Goal: Information Seeking & Learning: Learn about a topic

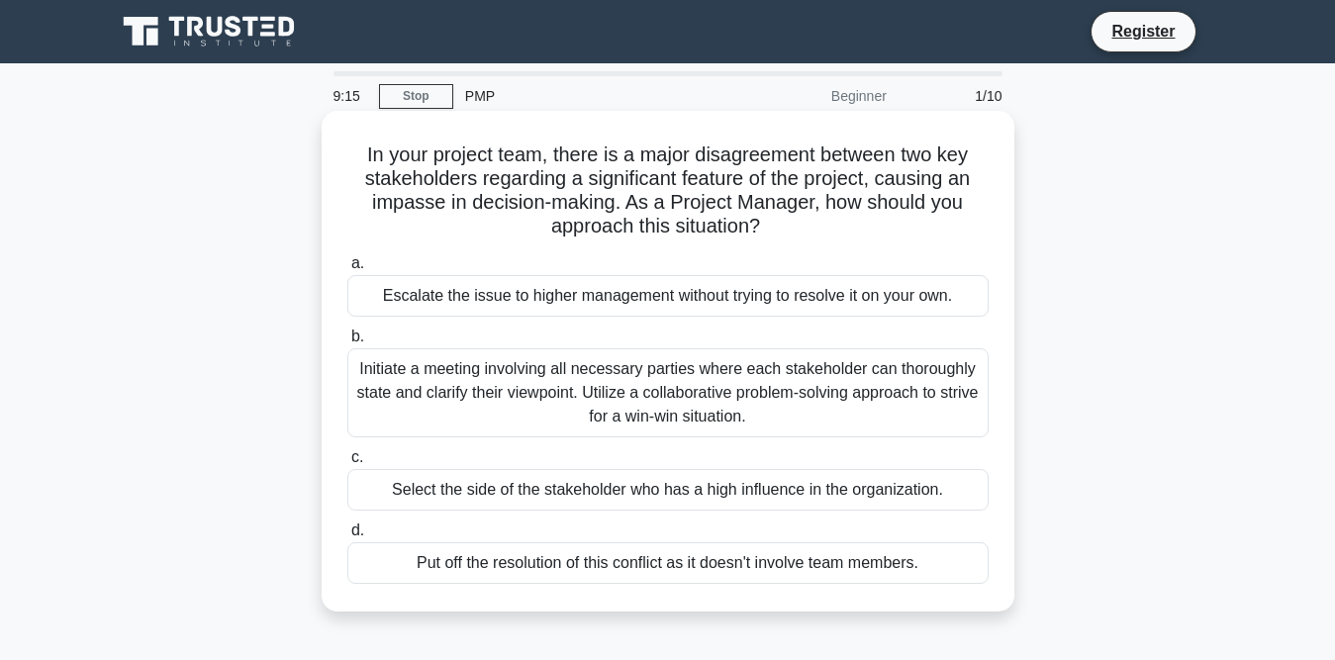
click at [440, 388] on div "Initiate a meeting involving all necessary parties where each stakeholder can t…" at bounding box center [667, 392] width 641 height 89
click at [347, 343] on input "b. Initiate a meeting involving all necessary parties where each stakeholder ca…" at bounding box center [347, 337] width 0 height 13
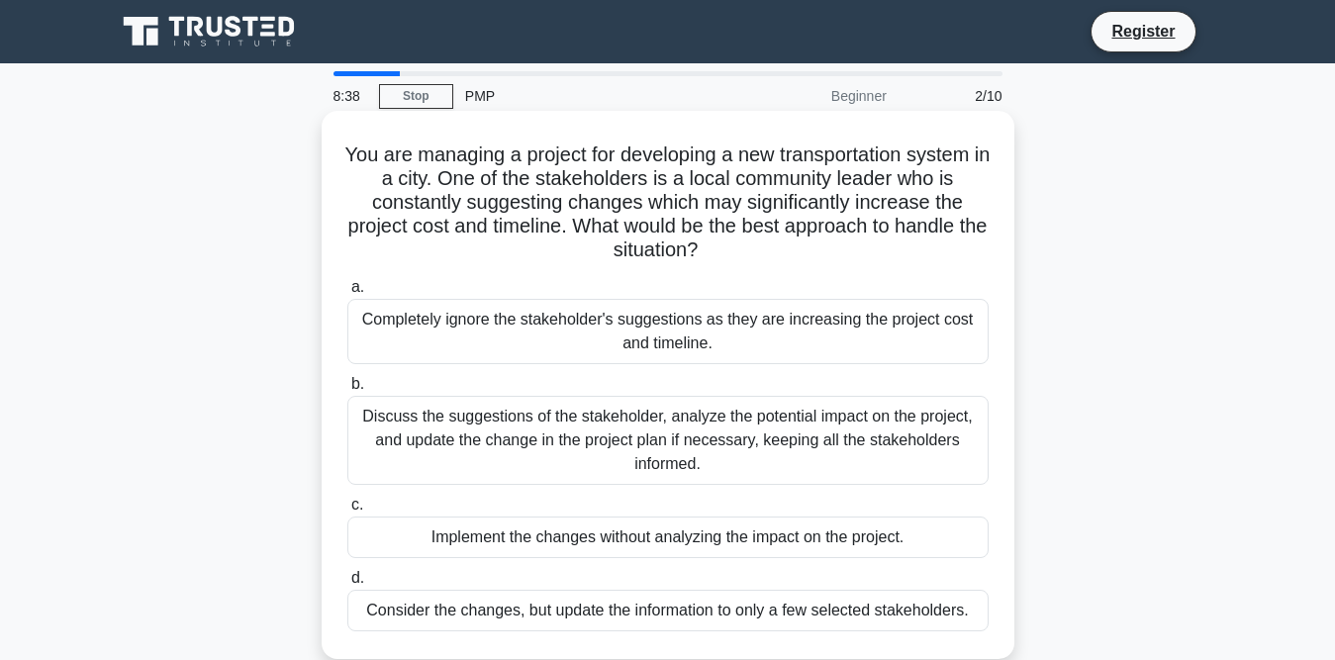
scroll to position [99, 0]
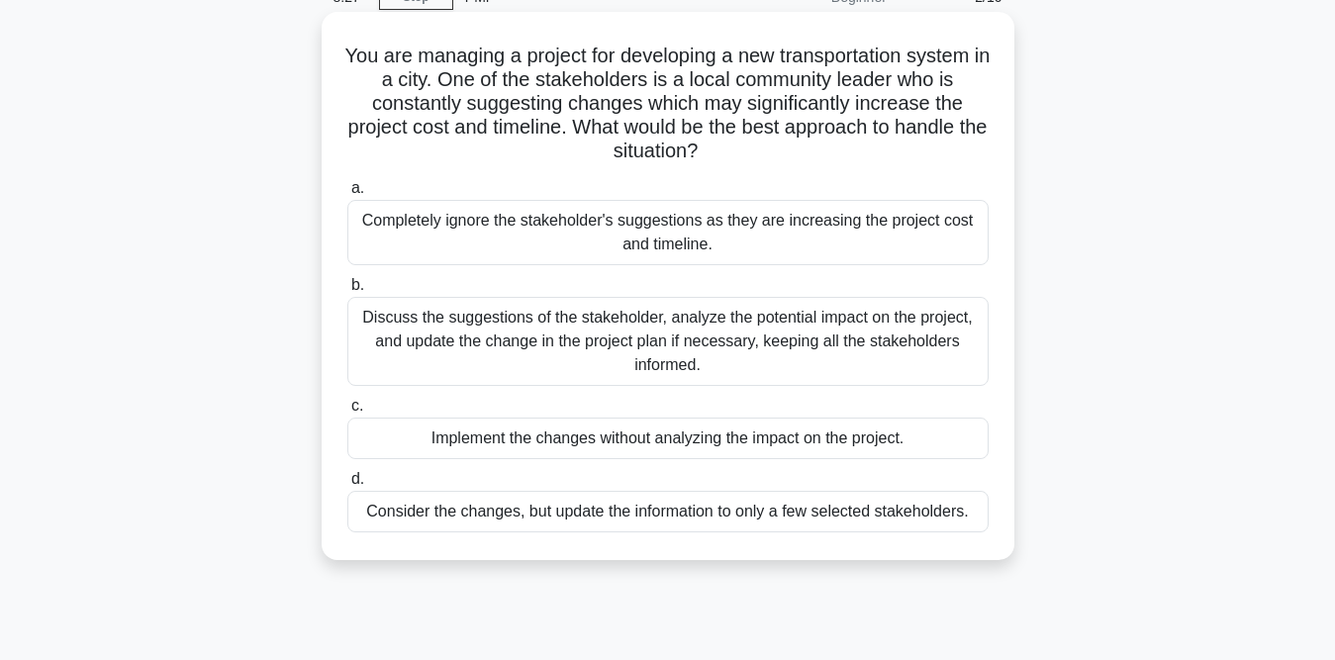
click at [712, 338] on div "Discuss the suggestions of the stakeholder, analyze the potential impact on the…" at bounding box center [667, 341] width 641 height 89
click at [347, 292] on input "b. Discuss the suggestions of the stakeholder, analyze the potential impact on …" at bounding box center [347, 285] width 0 height 13
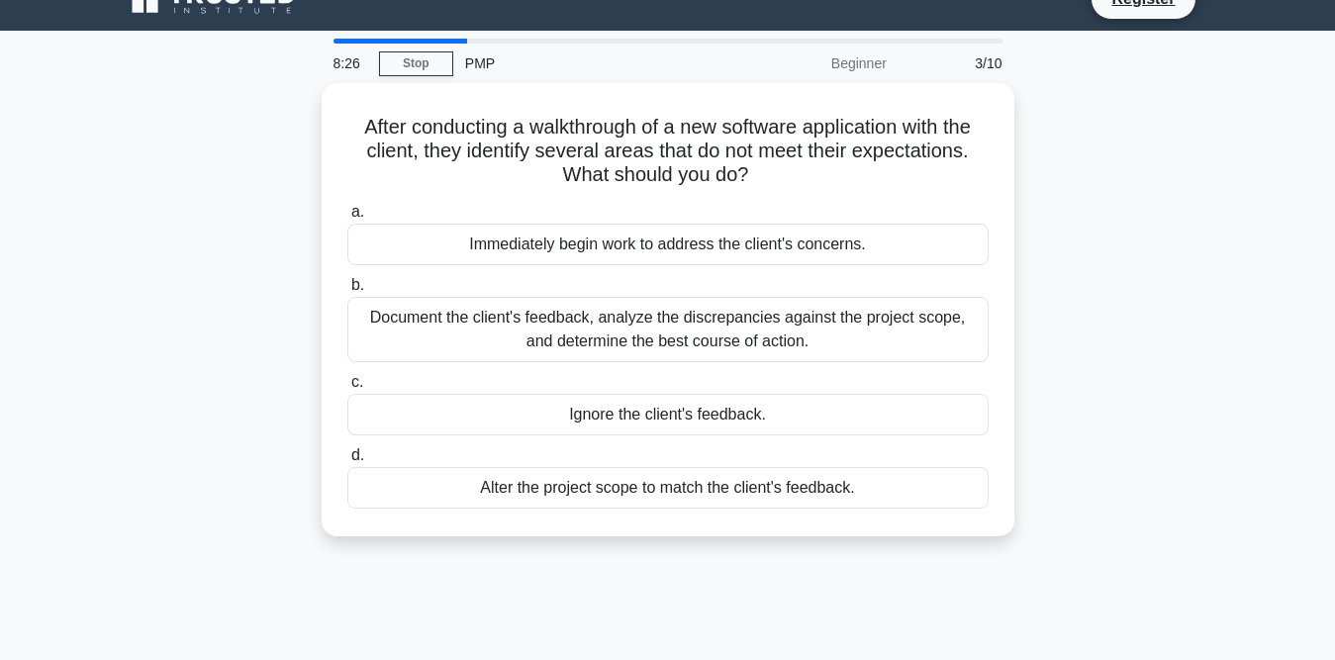
scroll to position [0, 0]
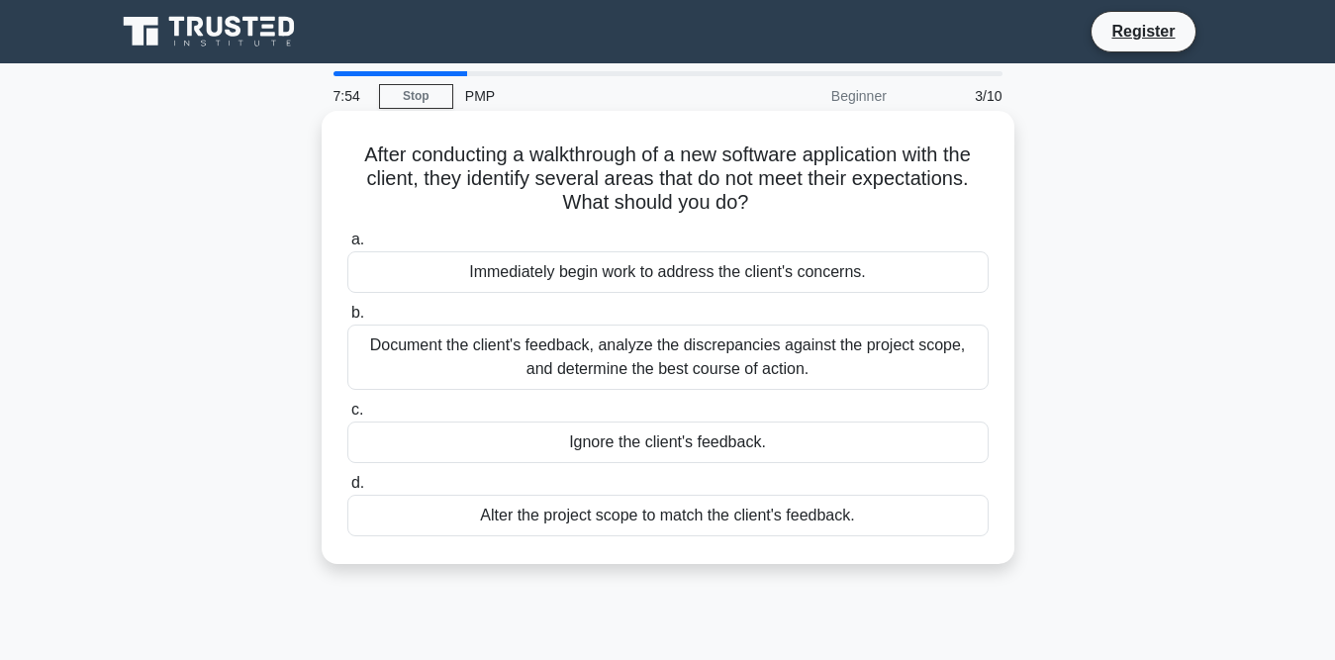
click at [708, 368] on div "Document the client's feedback, analyze the discrepancies against the project s…" at bounding box center [667, 357] width 641 height 65
click at [347, 320] on input "b. Document the client's feedback, analyze the discrepancies against the projec…" at bounding box center [347, 313] width 0 height 13
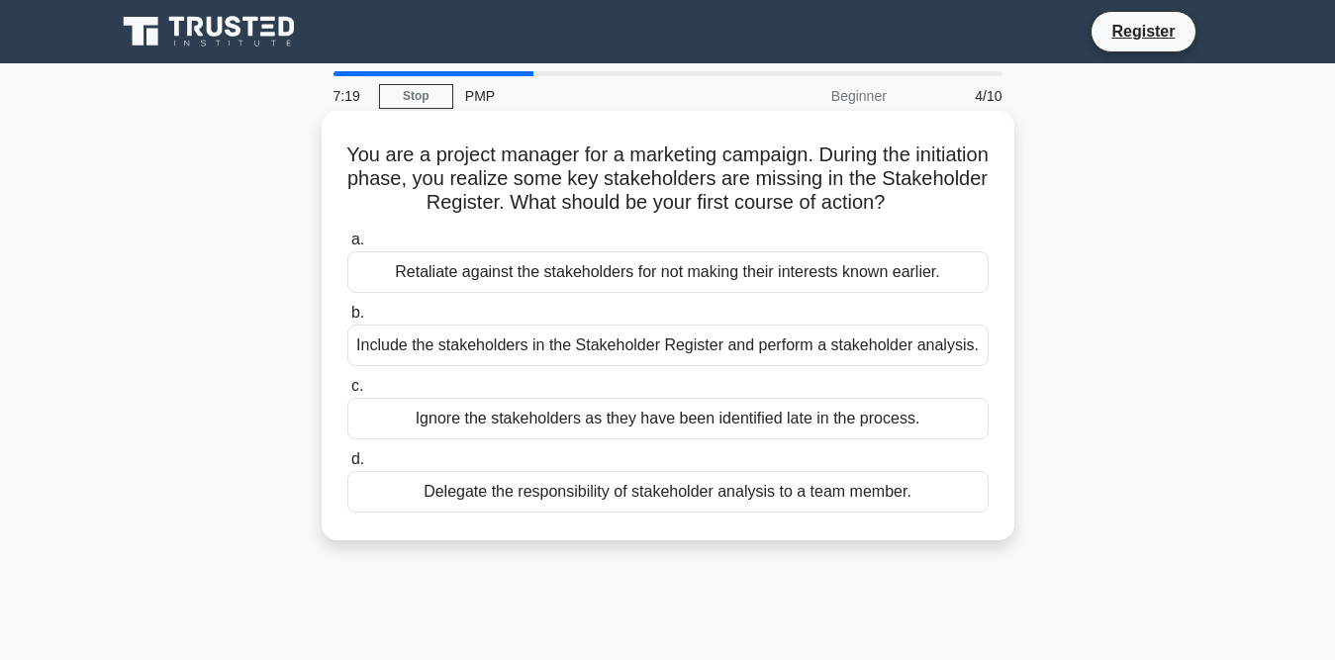
click at [752, 352] on div "Include the stakeholders in the Stakeholder Register and perform a stakeholder …" at bounding box center [667, 346] width 641 height 42
click at [347, 320] on input "b. Include the stakeholders in the Stakeholder Register and perform a stakehold…" at bounding box center [347, 313] width 0 height 13
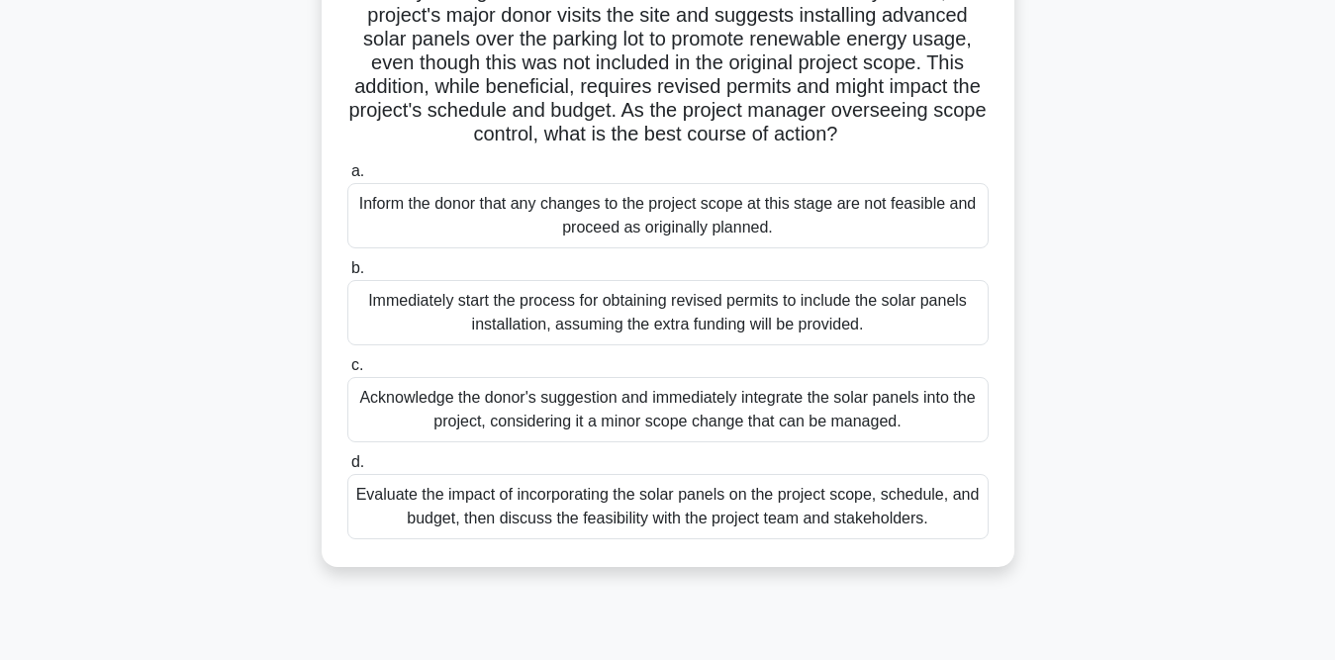
scroll to position [198, 0]
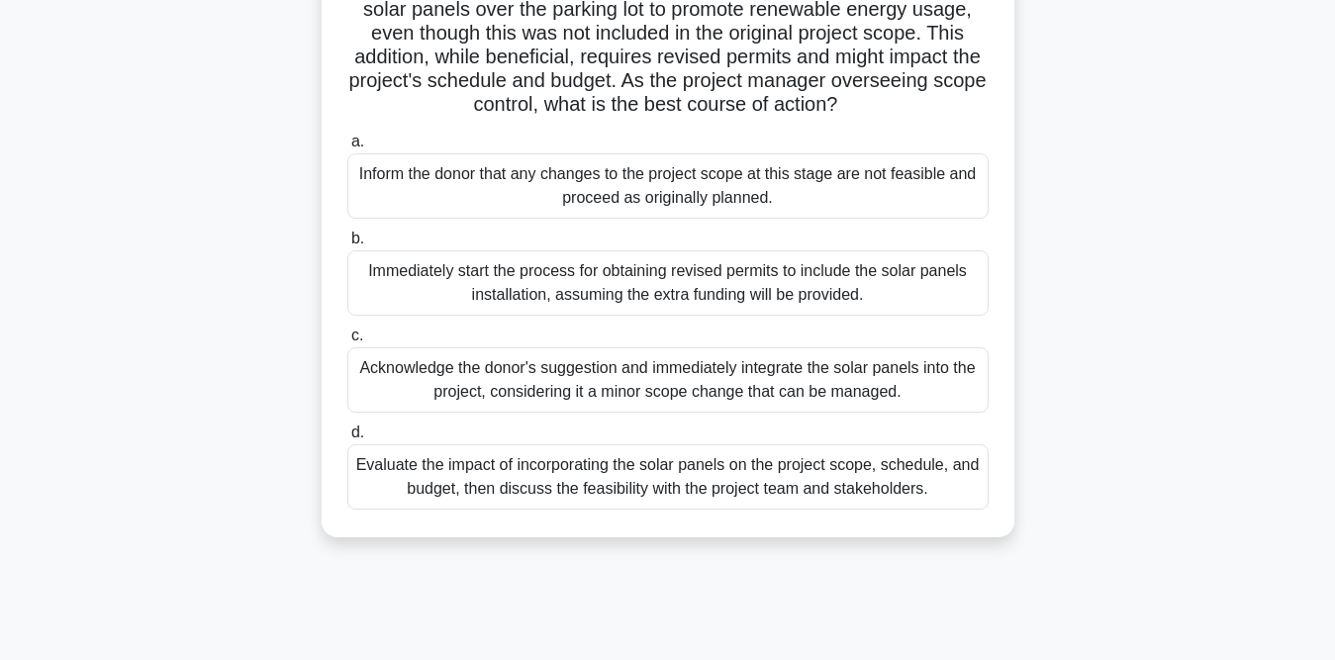
click at [527, 490] on div "Evaluate the impact of incorporating the solar panels on the project scope, sch…" at bounding box center [667, 476] width 641 height 65
click at [347, 439] on input "d. Evaluate the impact of incorporating the solar panels on the project scope, …" at bounding box center [347, 433] width 0 height 13
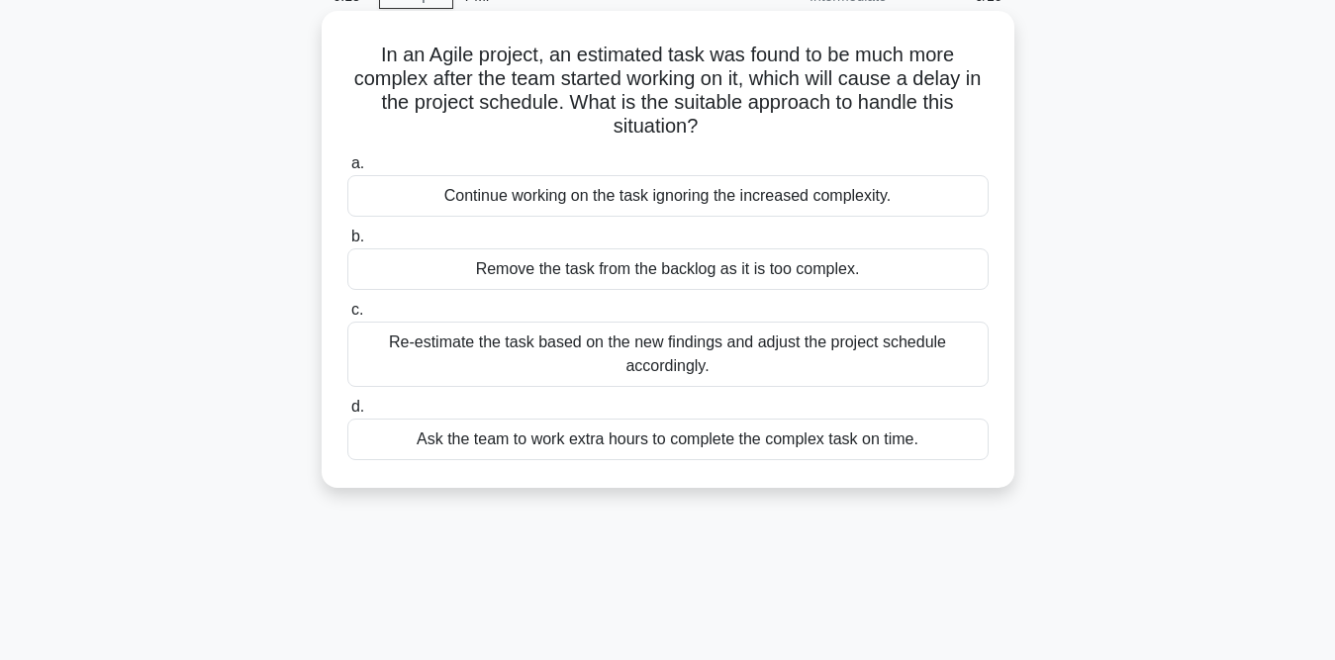
scroll to position [0, 0]
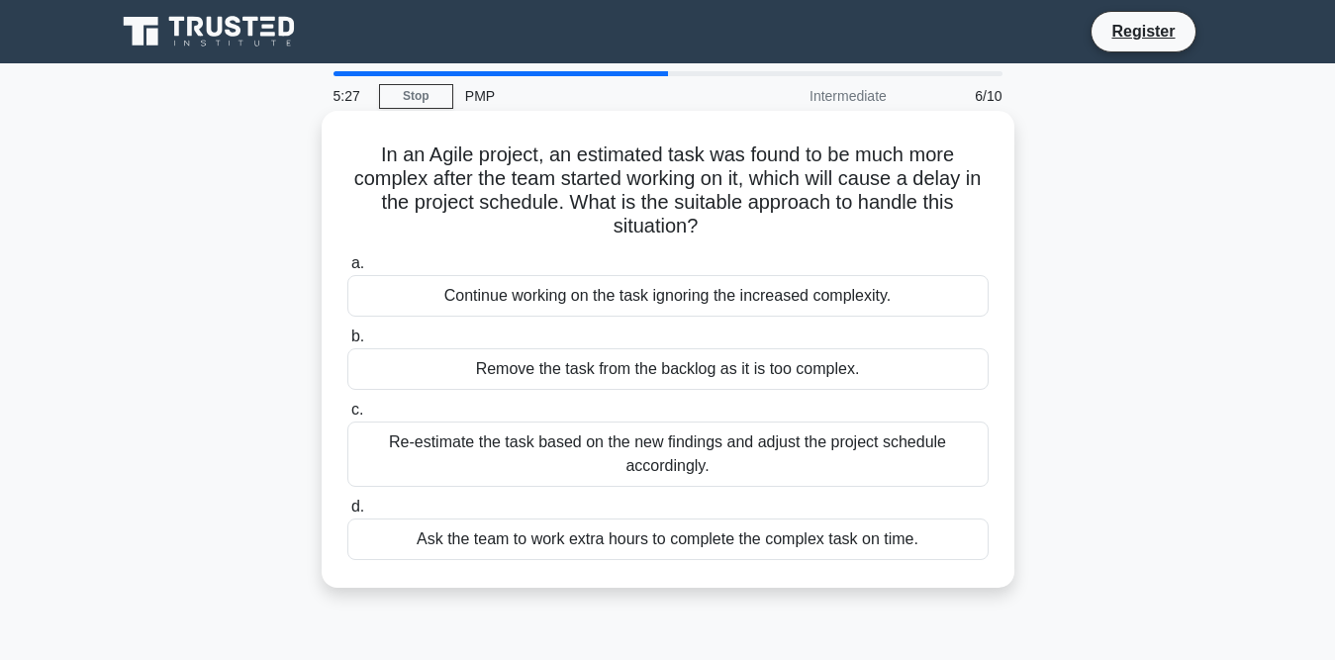
click at [694, 540] on div "Ask the team to work extra hours to complete the complex task on time." at bounding box center [667, 540] width 641 height 42
click at [347, 514] on input "d. Ask the team to work extra hours to complete the complex task on time." at bounding box center [347, 507] width 0 height 13
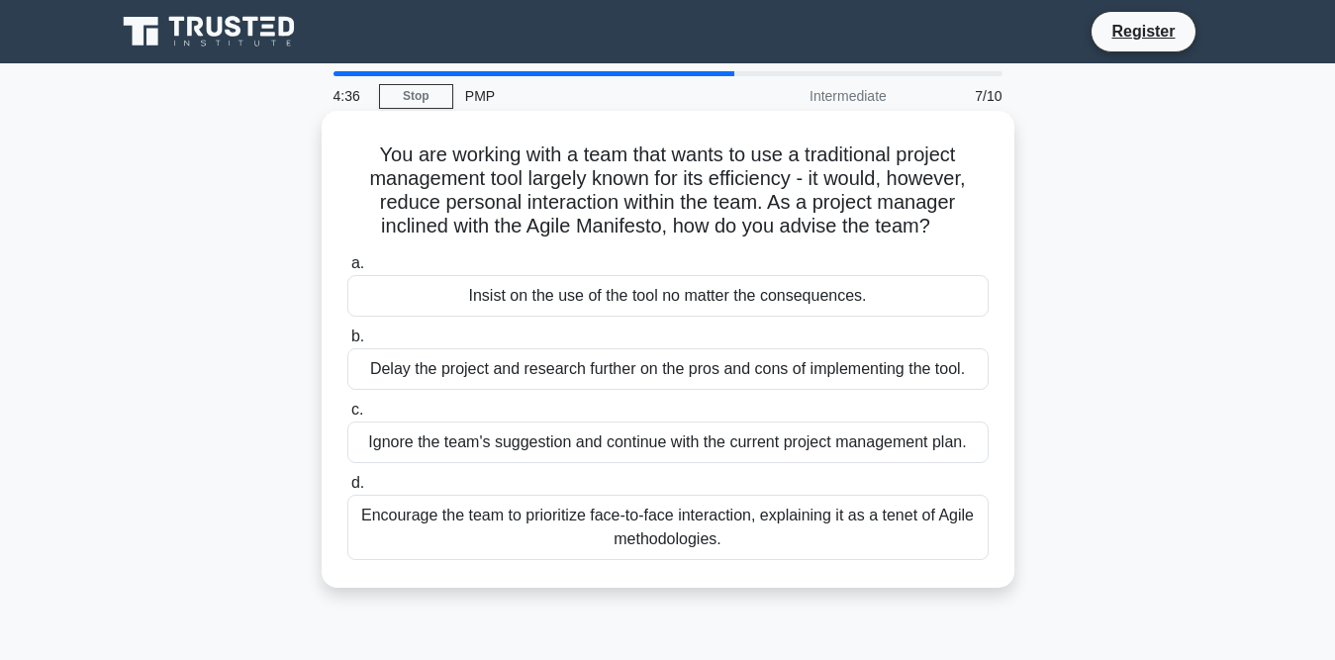
click at [485, 532] on div "Encourage the team to prioritize face-to-face interaction, explaining it as a t…" at bounding box center [667, 527] width 641 height 65
click at [347, 490] on input "d. Encourage the team to prioritize face-to-face interaction, explaining it as …" at bounding box center [347, 483] width 0 height 13
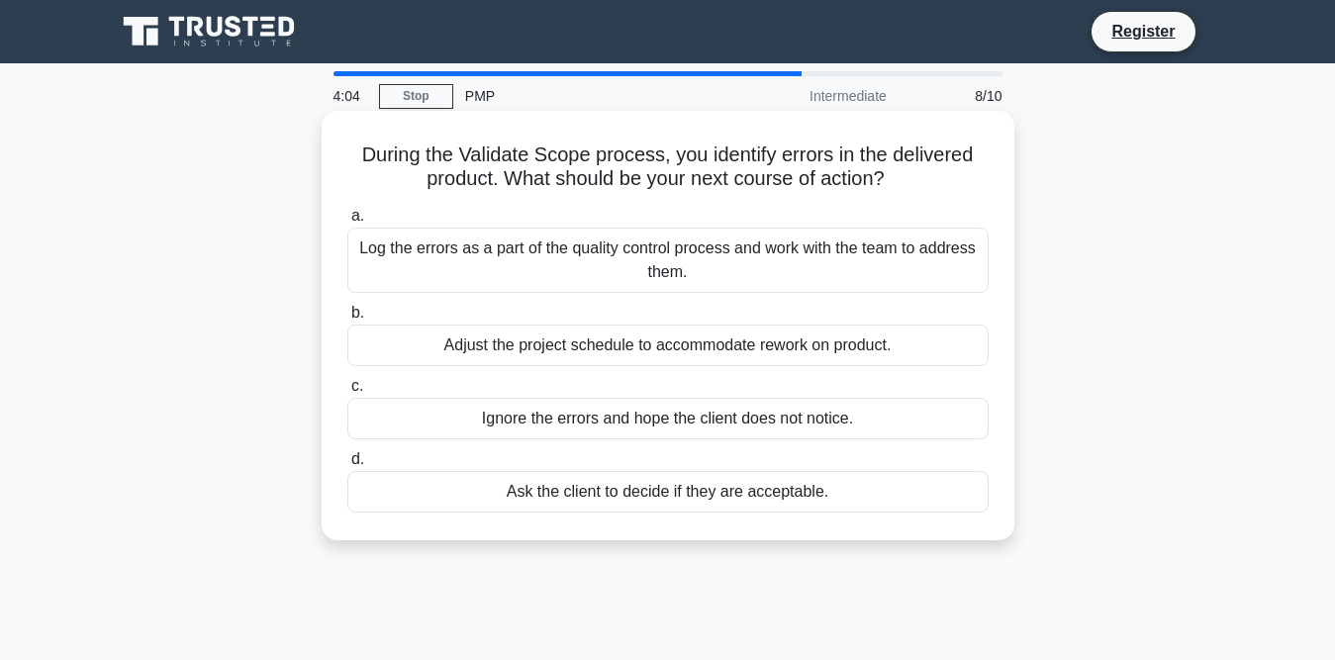
click at [665, 494] on div "Ask the client to decide if they are acceptable." at bounding box center [667, 492] width 641 height 42
click at [347, 466] on input "d. Ask the client to decide if they are acceptable." at bounding box center [347, 459] width 0 height 13
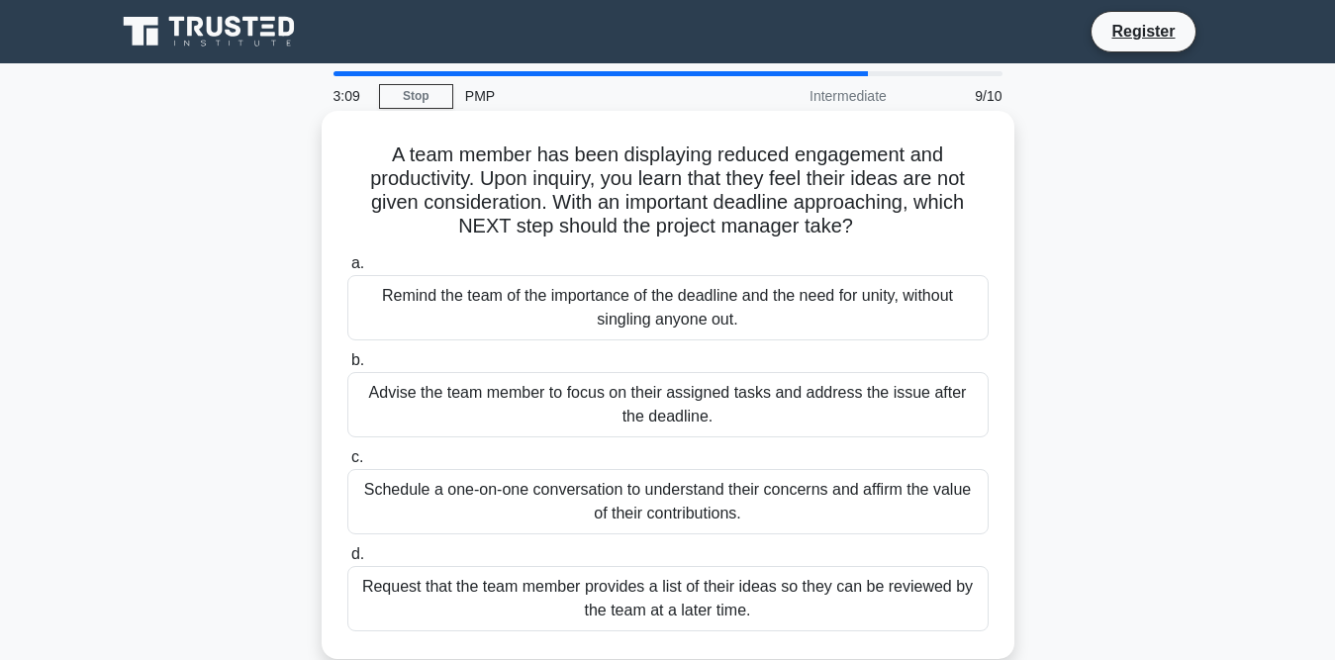
click at [526, 508] on div "Schedule a one-on-one conversation to understand their concerns and affirm the …" at bounding box center [667, 501] width 641 height 65
click at [347, 464] on input "c. Schedule a one-on-one conversation to understand their concerns and affirm t…" at bounding box center [347, 457] width 0 height 13
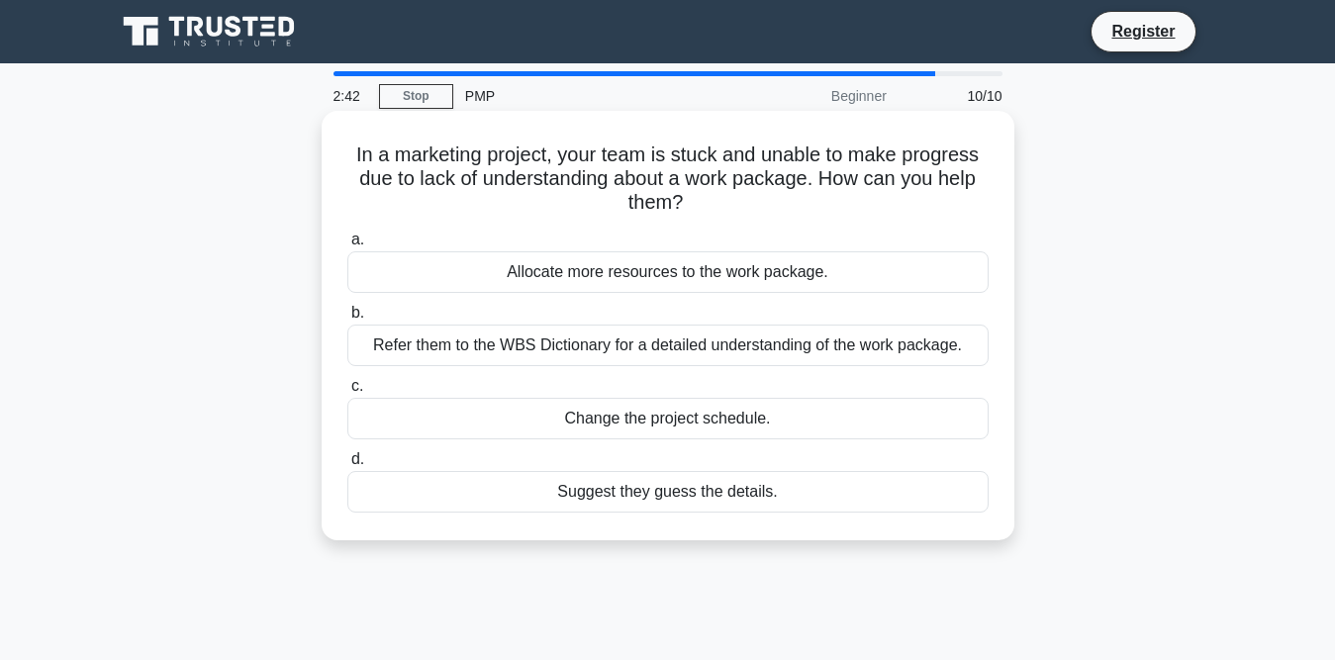
click at [697, 352] on div "Refer them to the WBS Dictionary for a detailed understanding of the work packa…" at bounding box center [667, 346] width 641 height 42
click at [347, 320] on input "b. Refer them to the WBS Dictionary for a detailed understanding of the work pa…" at bounding box center [347, 313] width 0 height 13
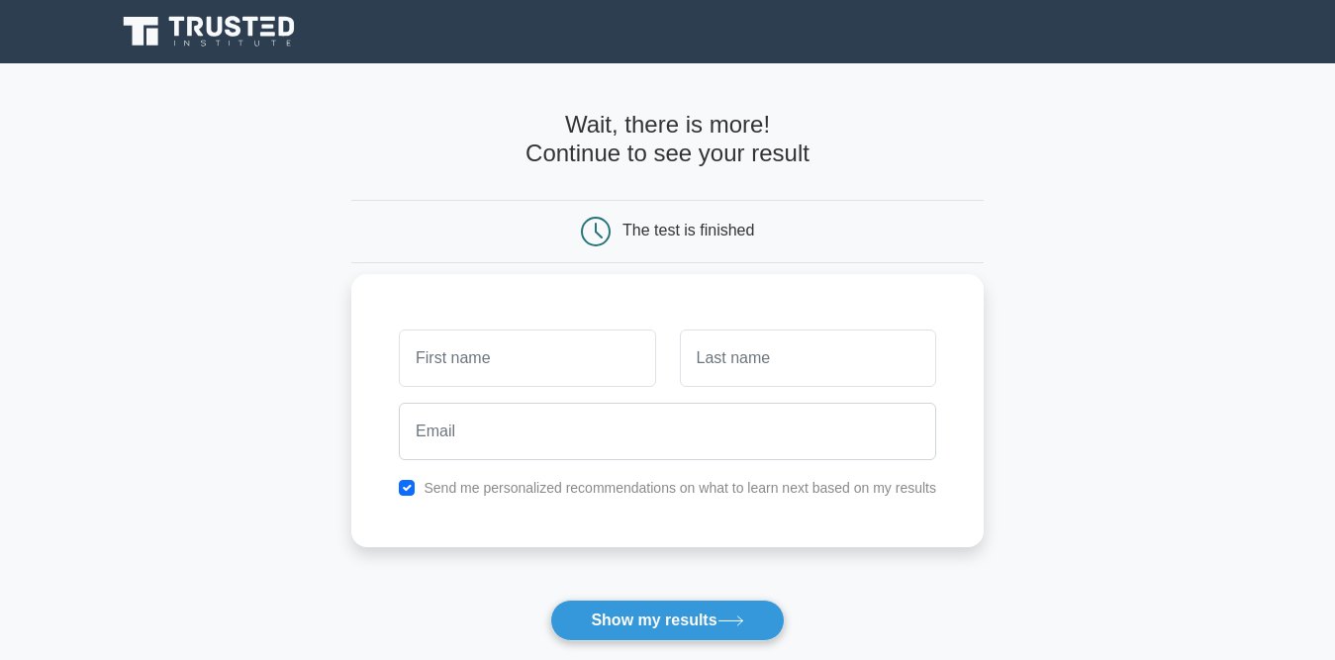
type input "i"
type input "IQBAL"
click at [713, 346] on input "text" at bounding box center [808, 358] width 256 height 57
type input "HUSSAIN"
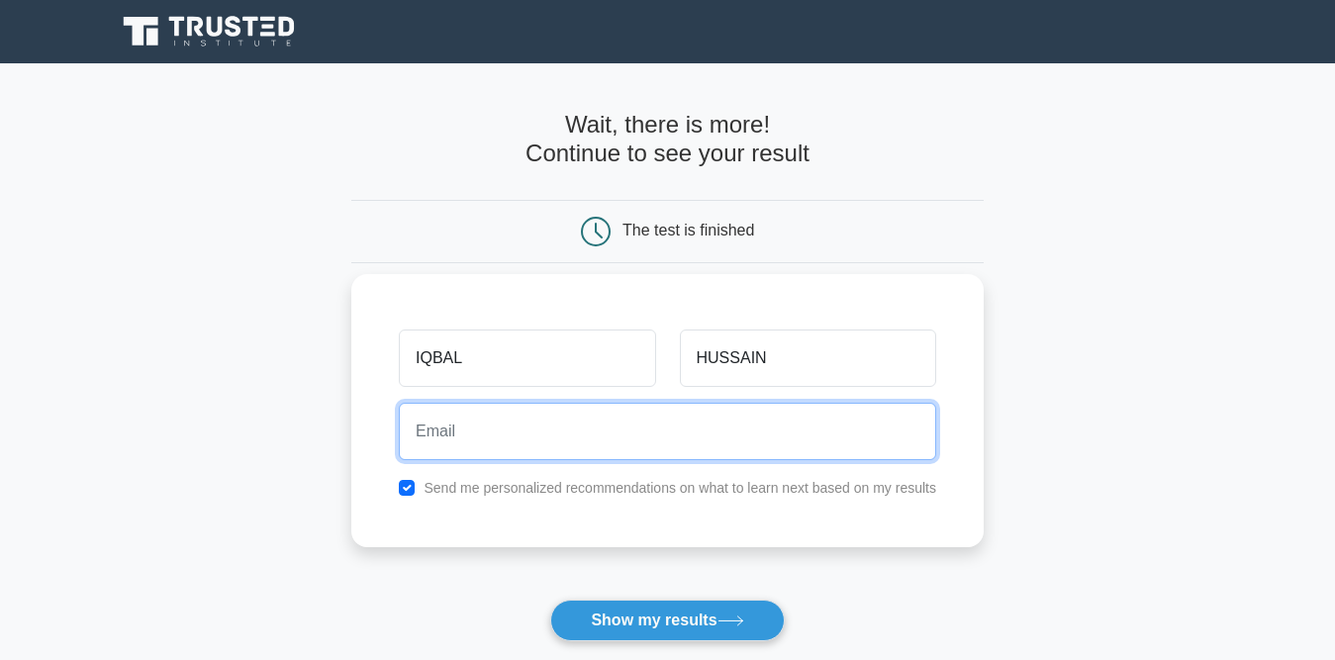
click at [479, 435] on input "email" at bounding box center [667, 431] width 537 height 57
type input "iqbalmahrf@yahoo.com"
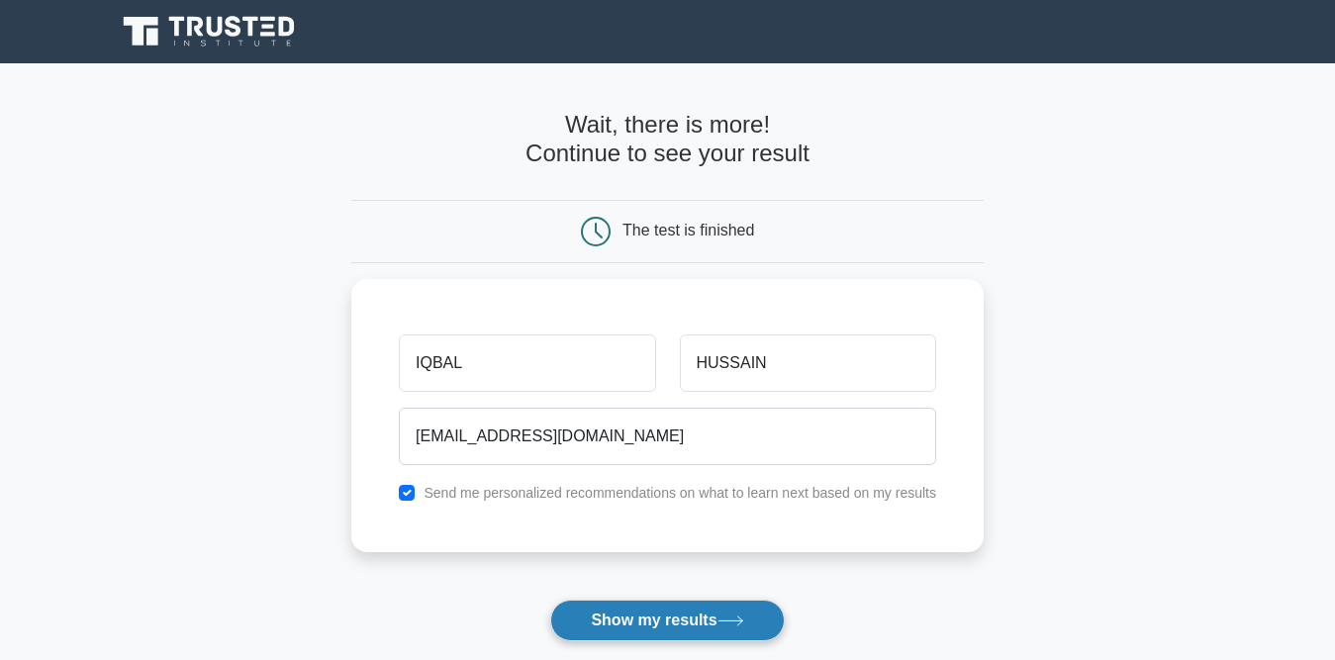
click at [671, 627] on button "Show my results" at bounding box center [667, 621] width 234 height 42
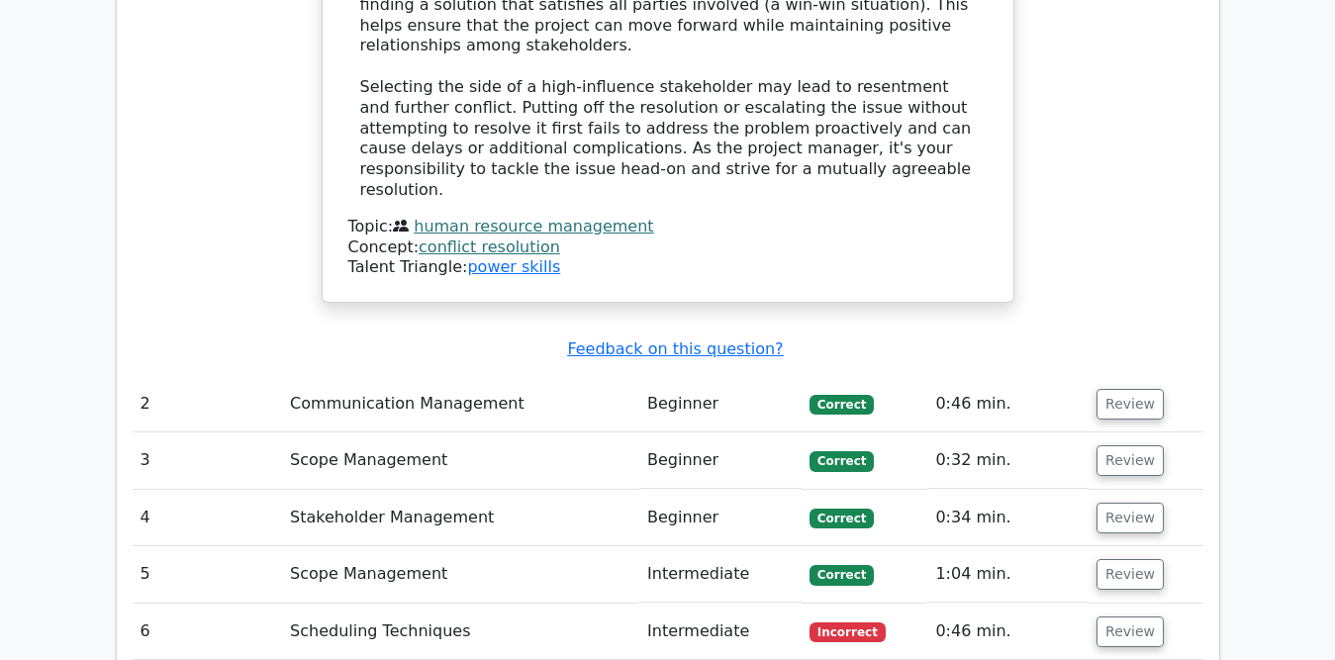
scroll to position [2474, 0]
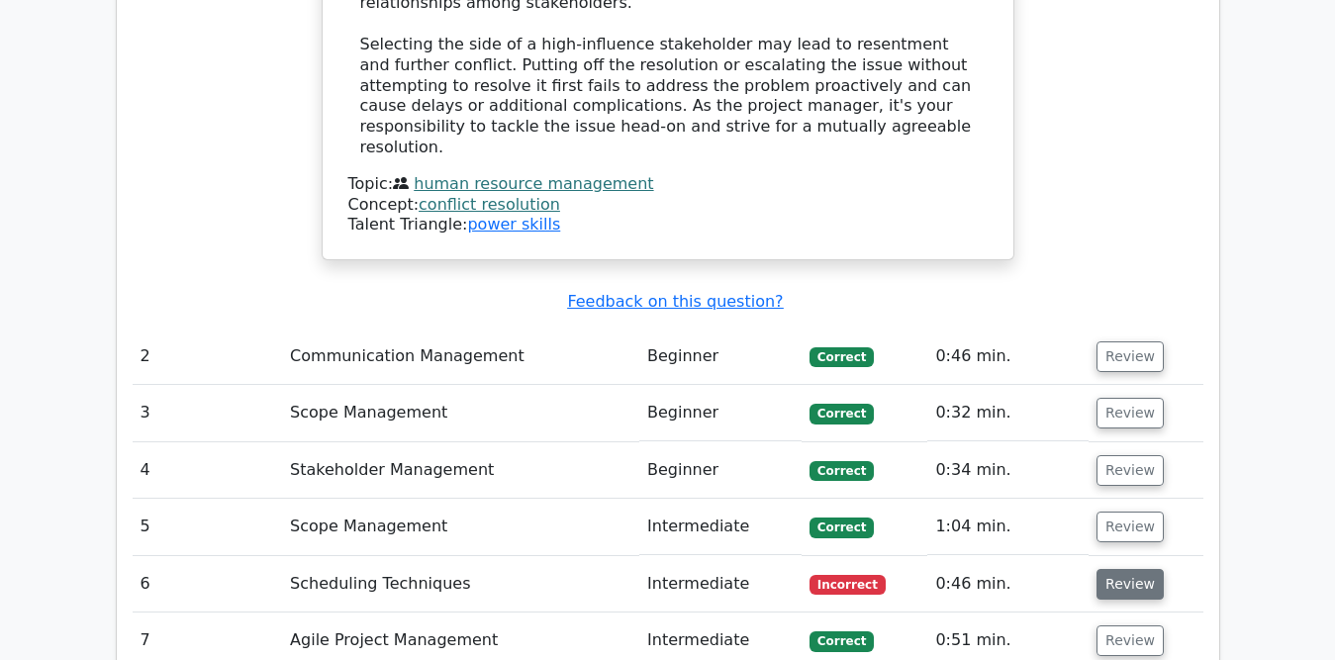
click at [1138, 569] on button "Review" at bounding box center [1130, 584] width 67 height 31
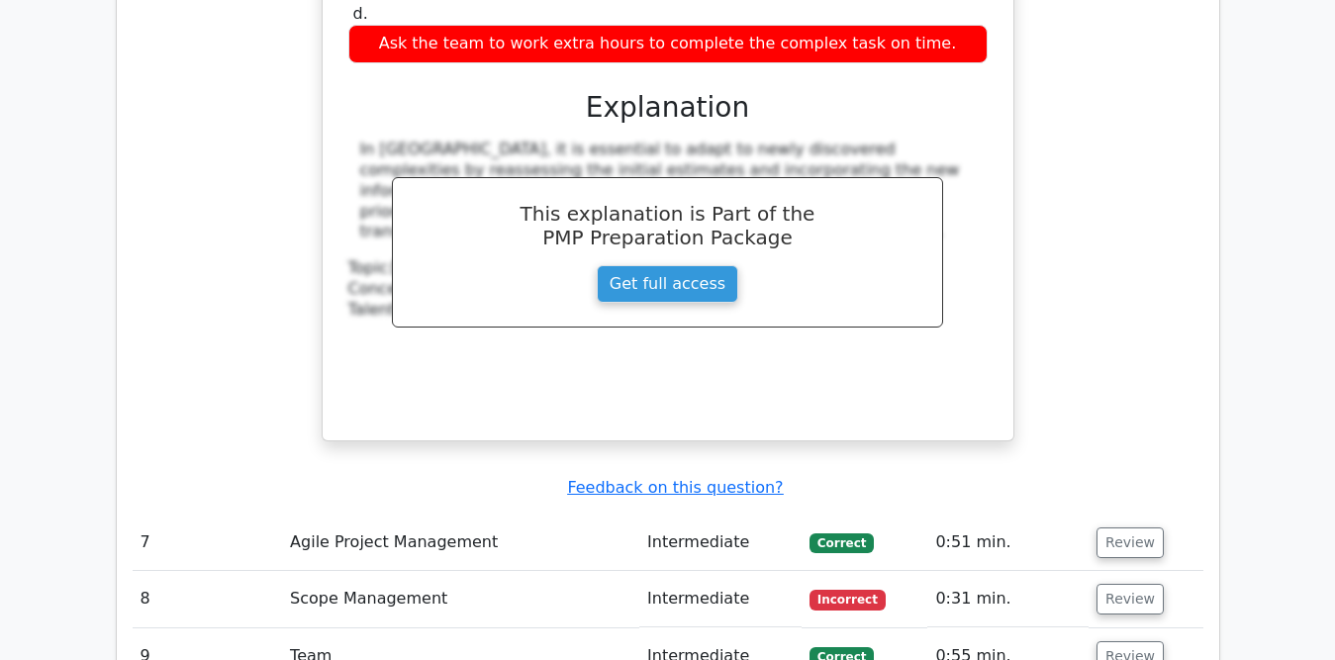
scroll to position [3464, 0]
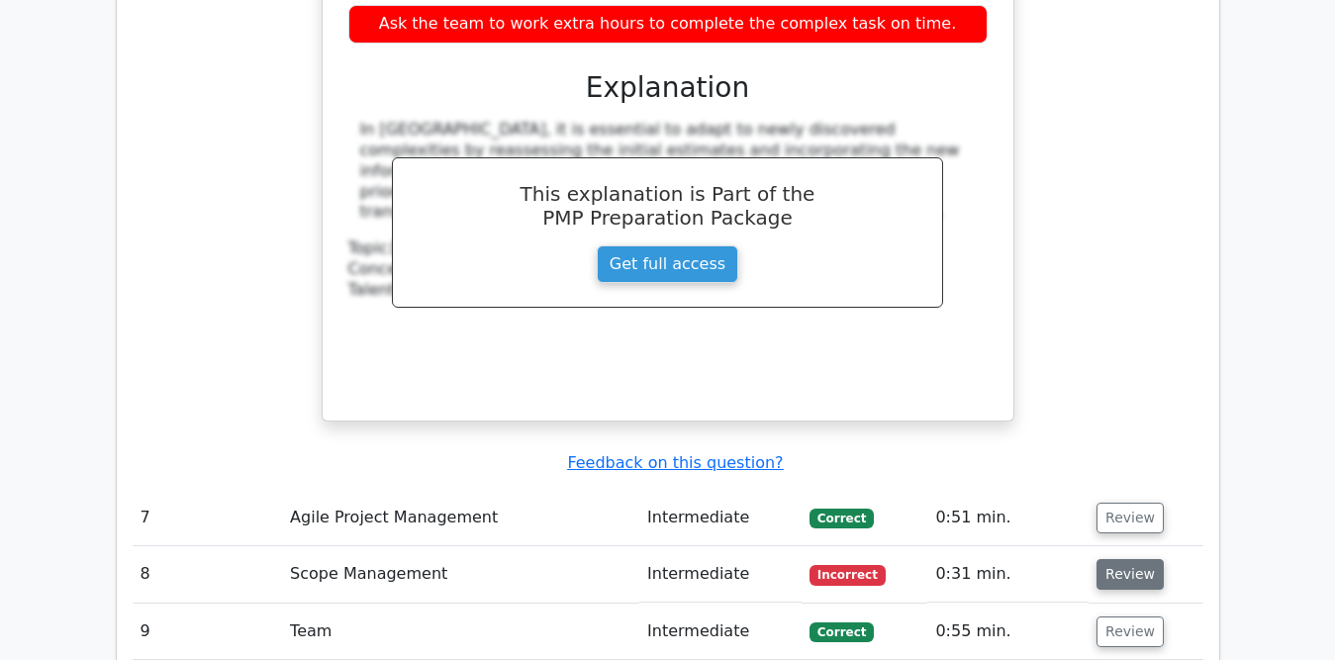
click at [1107, 559] on button "Review" at bounding box center [1130, 574] width 67 height 31
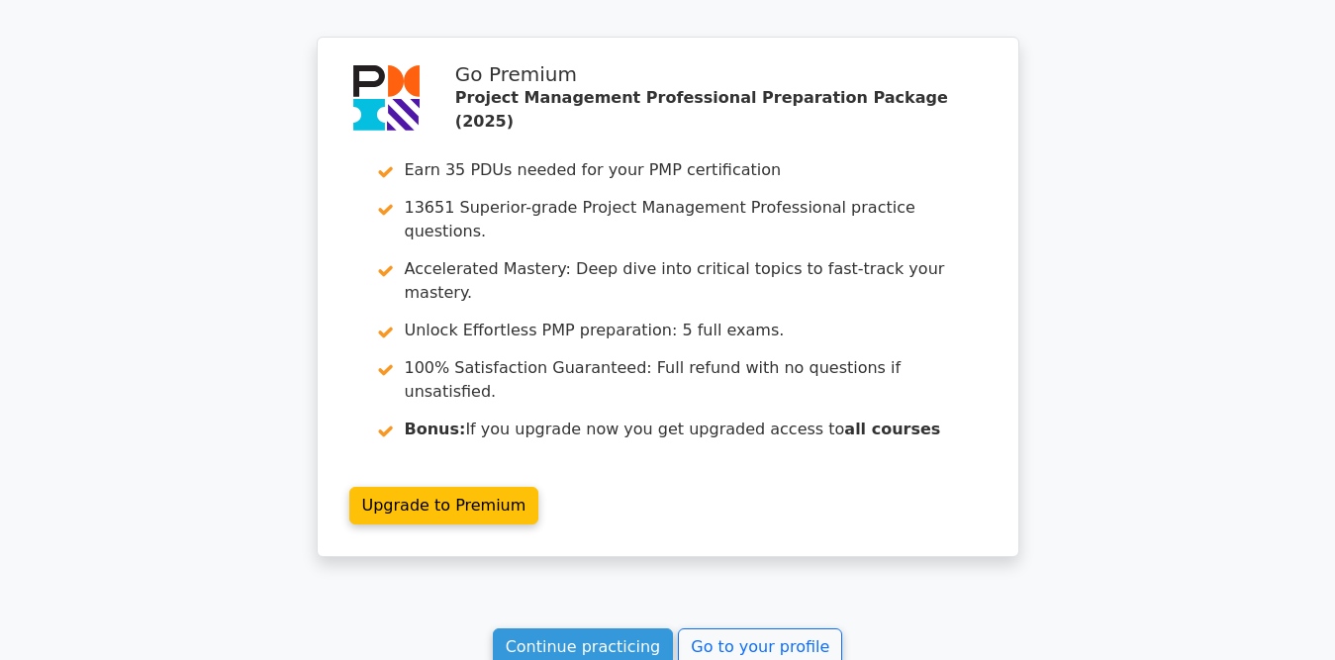
scroll to position [5048, 0]
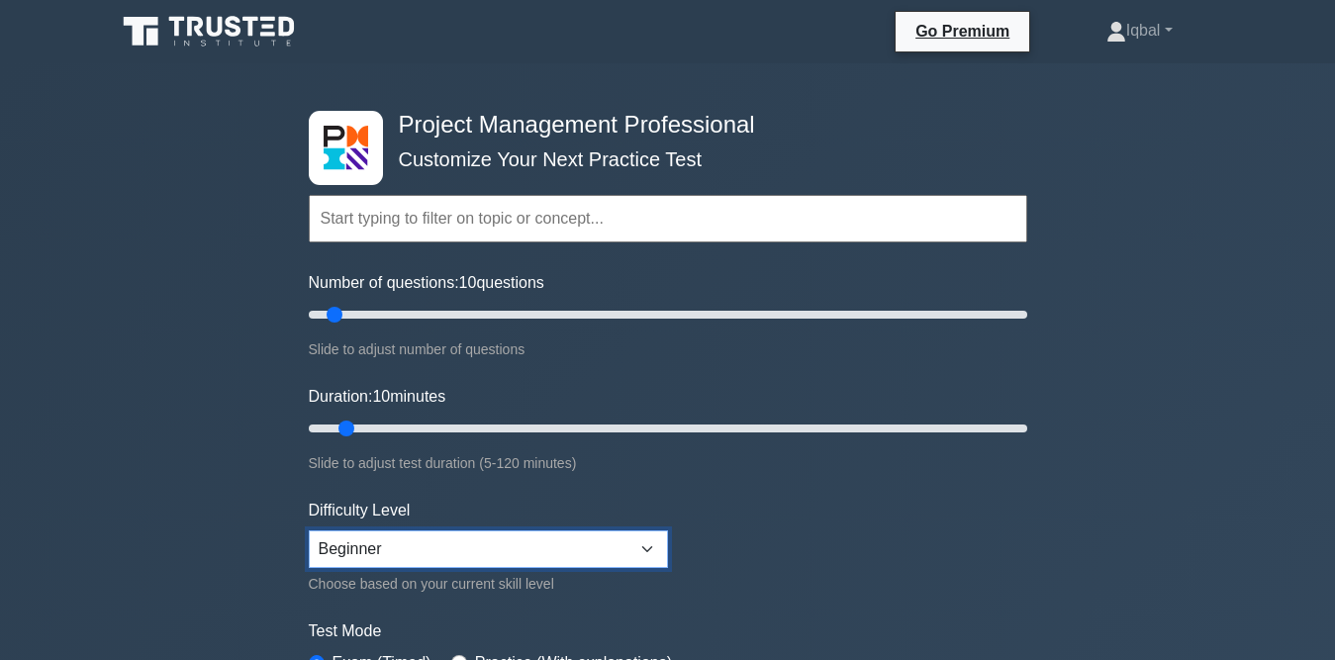
click at [646, 547] on select "Beginner Intermediate Expert" at bounding box center [488, 550] width 359 height 38
select select "intermediate"
click at [309, 531] on select "Beginner Intermediate Expert" at bounding box center [488, 550] width 359 height 38
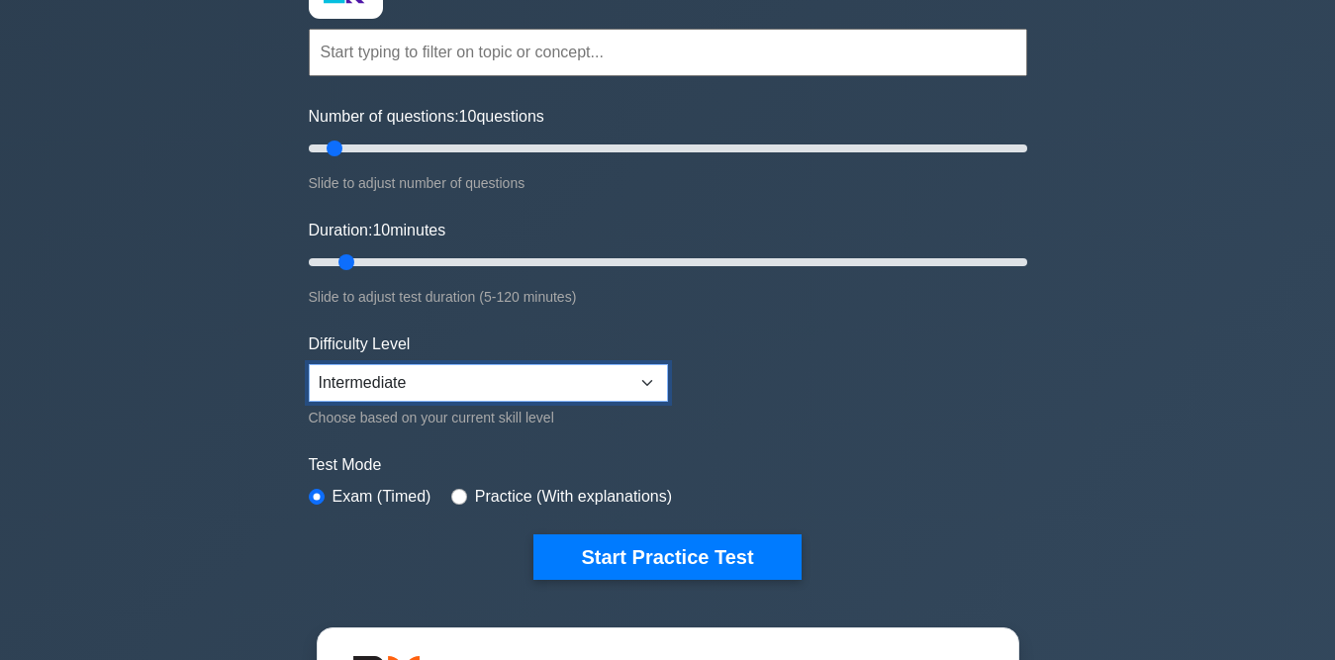
scroll to position [198, 0]
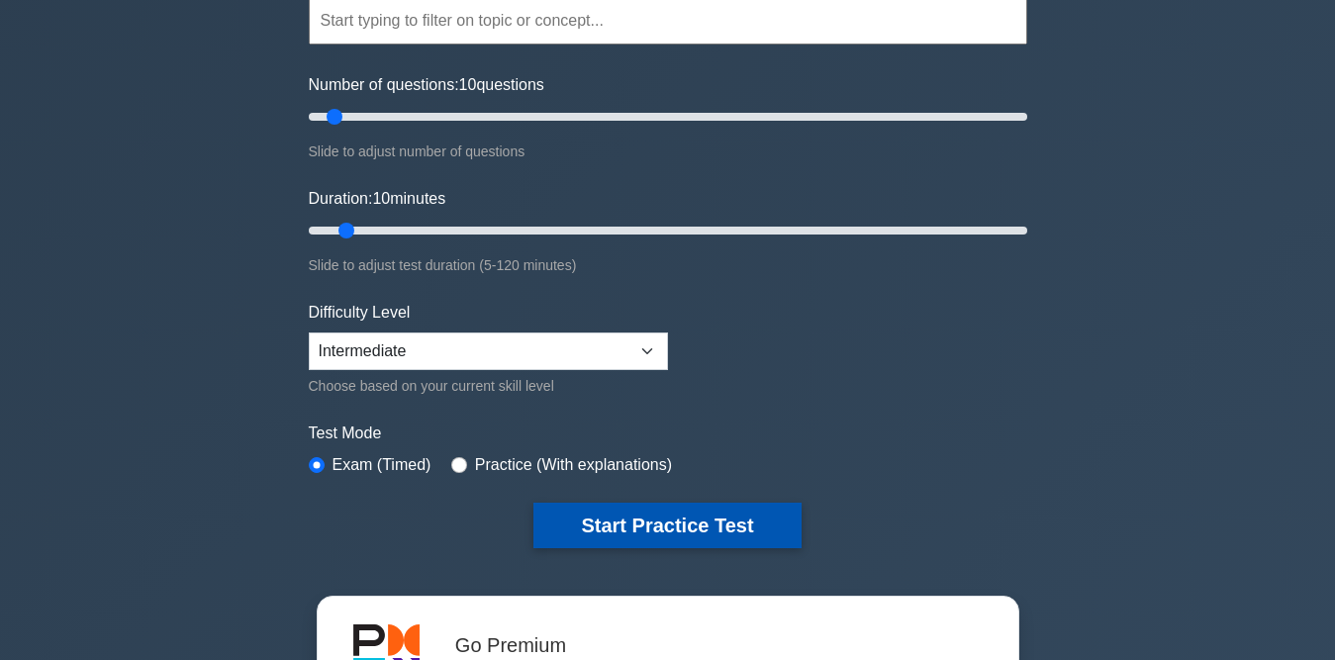
click at [706, 525] on button "Start Practice Test" at bounding box center [666, 526] width 267 height 46
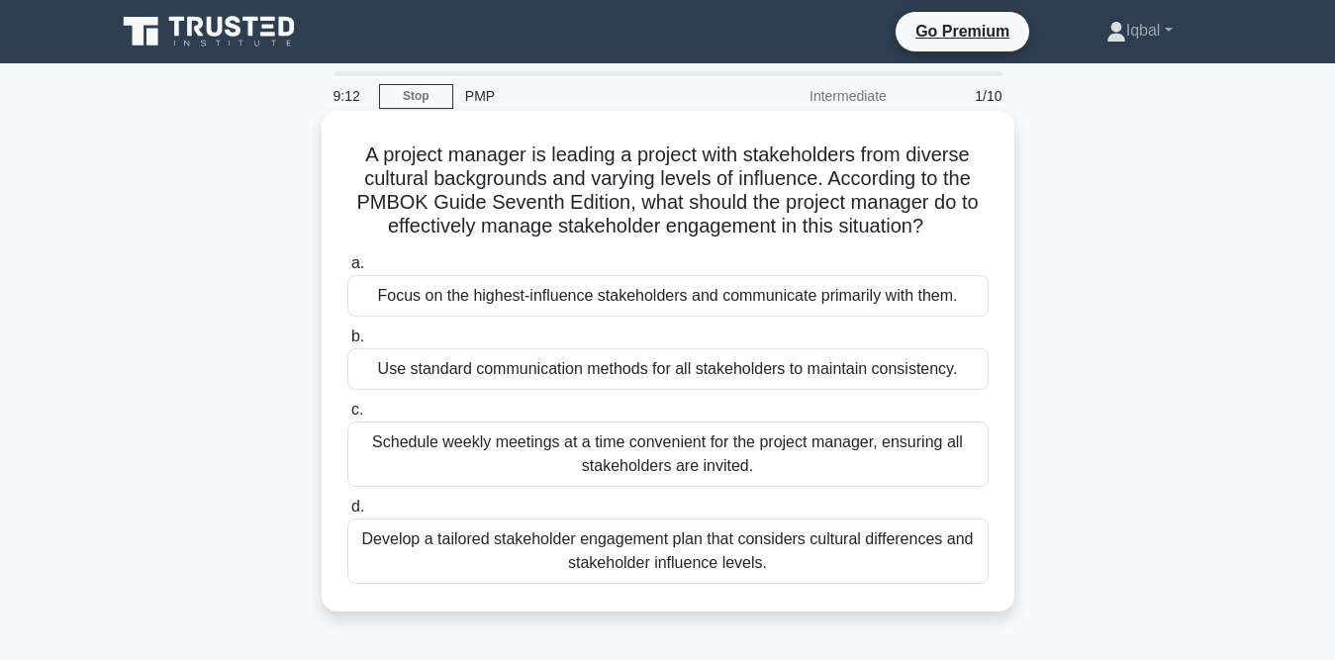
click at [581, 546] on div "Develop a tailored stakeholder engagement plan that considers cultural differen…" at bounding box center [667, 551] width 641 height 65
click at [347, 514] on input "d. Develop a tailored stakeholder engagement plan that considers cultural diffe…" at bounding box center [347, 507] width 0 height 13
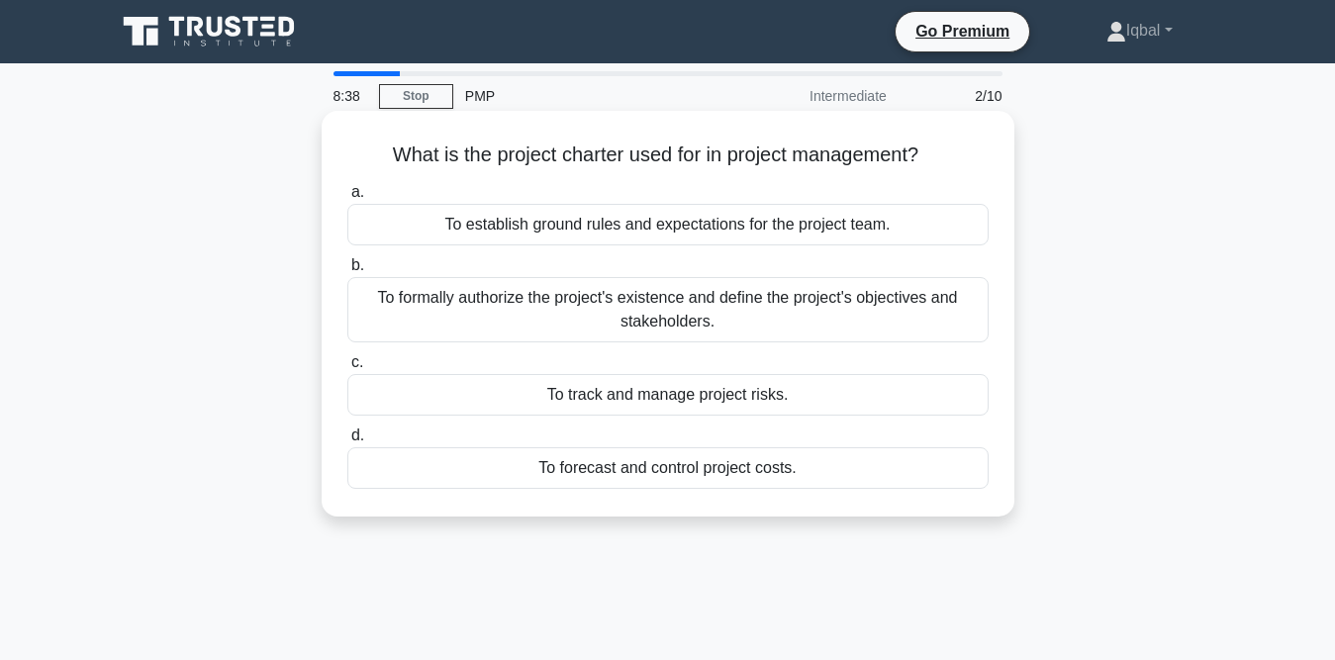
click at [626, 220] on div "To establish ground rules and expectations for the project team." at bounding box center [667, 225] width 641 height 42
click at [347, 199] on input "a. To establish ground rules and expectations for the project team." at bounding box center [347, 192] width 0 height 13
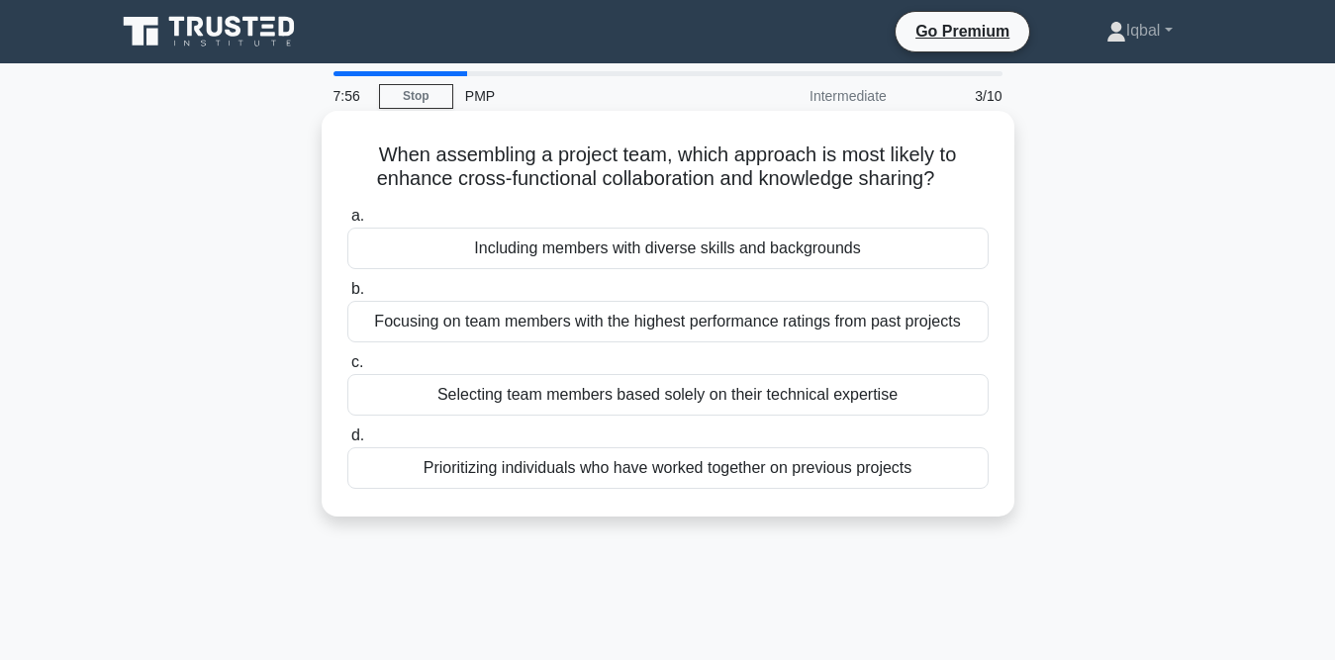
click at [811, 401] on div "Selecting team members based solely on their technical expertise" at bounding box center [667, 395] width 641 height 42
click at [347, 369] on input "c. Selecting team members based solely on their technical expertise" at bounding box center [347, 362] width 0 height 13
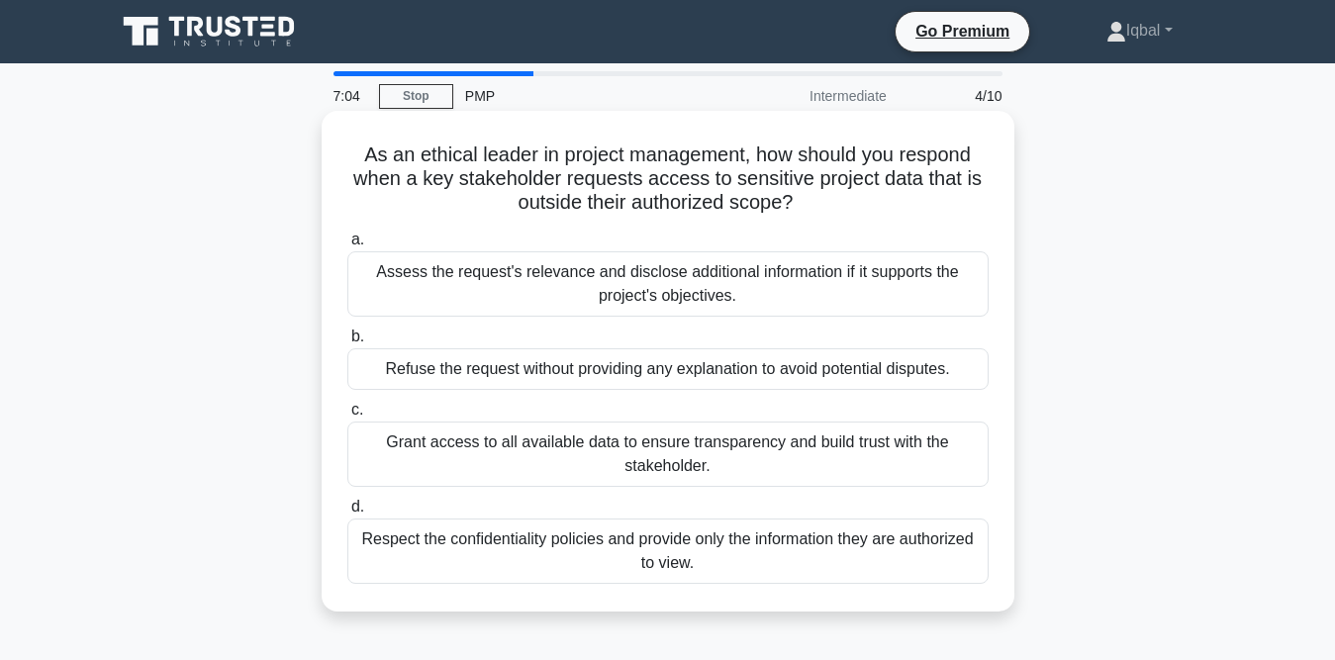
click at [725, 566] on div "Respect the confidentiality policies and provide only the information they are …" at bounding box center [667, 551] width 641 height 65
click at [347, 514] on input "d. Respect the confidentiality policies and provide only the information they a…" at bounding box center [347, 507] width 0 height 13
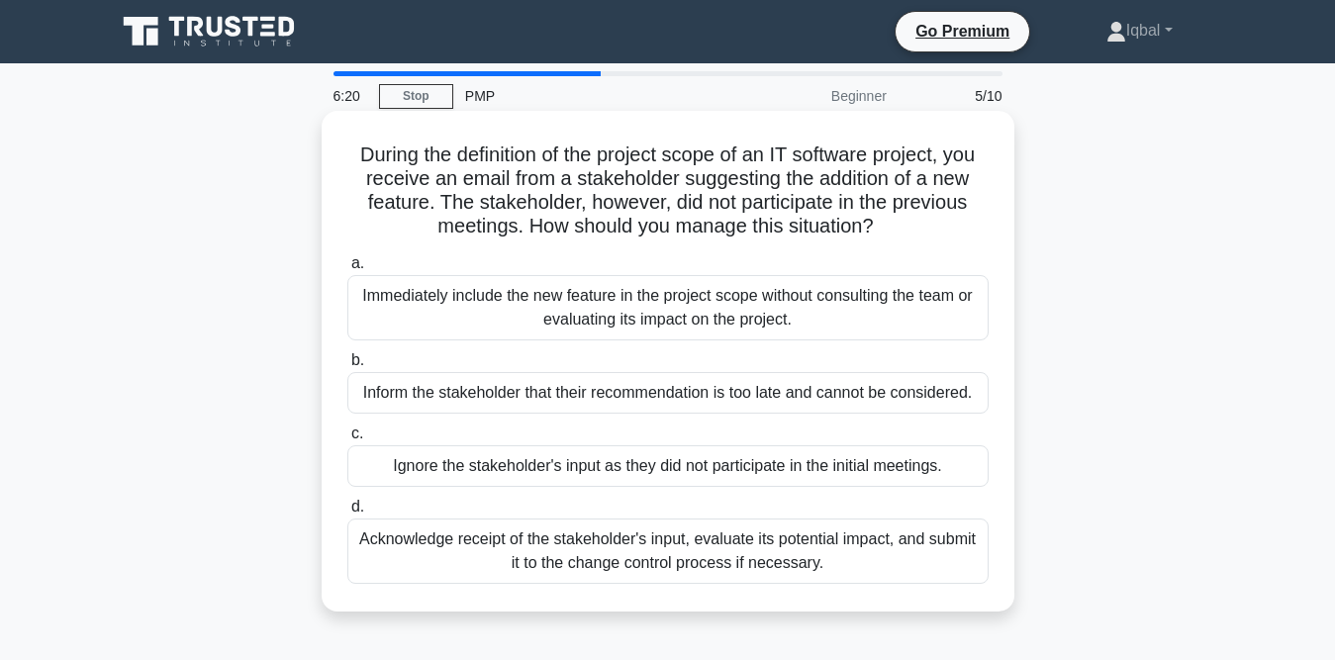
click at [490, 553] on div "Acknowledge receipt of the stakeholder's input, evaluate its potential impact, …" at bounding box center [667, 551] width 641 height 65
click at [347, 514] on input "d. Acknowledge receipt of the stakeholder's input, evaluate its potential impac…" at bounding box center [347, 507] width 0 height 13
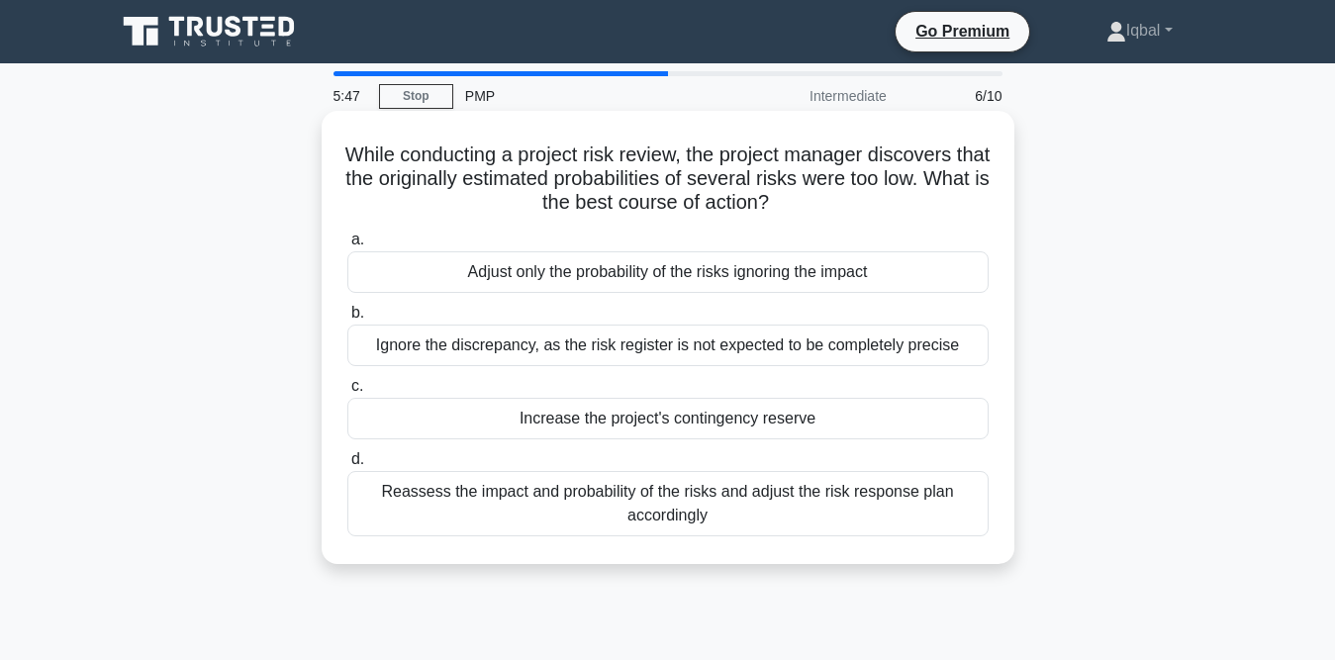
click at [810, 508] on div "Reassess the impact and probability of the risks and adjust the risk response p…" at bounding box center [667, 503] width 641 height 65
click at [347, 466] on input "d. Reassess the impact and probability of the risks and adjust the risk respons…" at bounding box center [347, 459] width 0 height 13
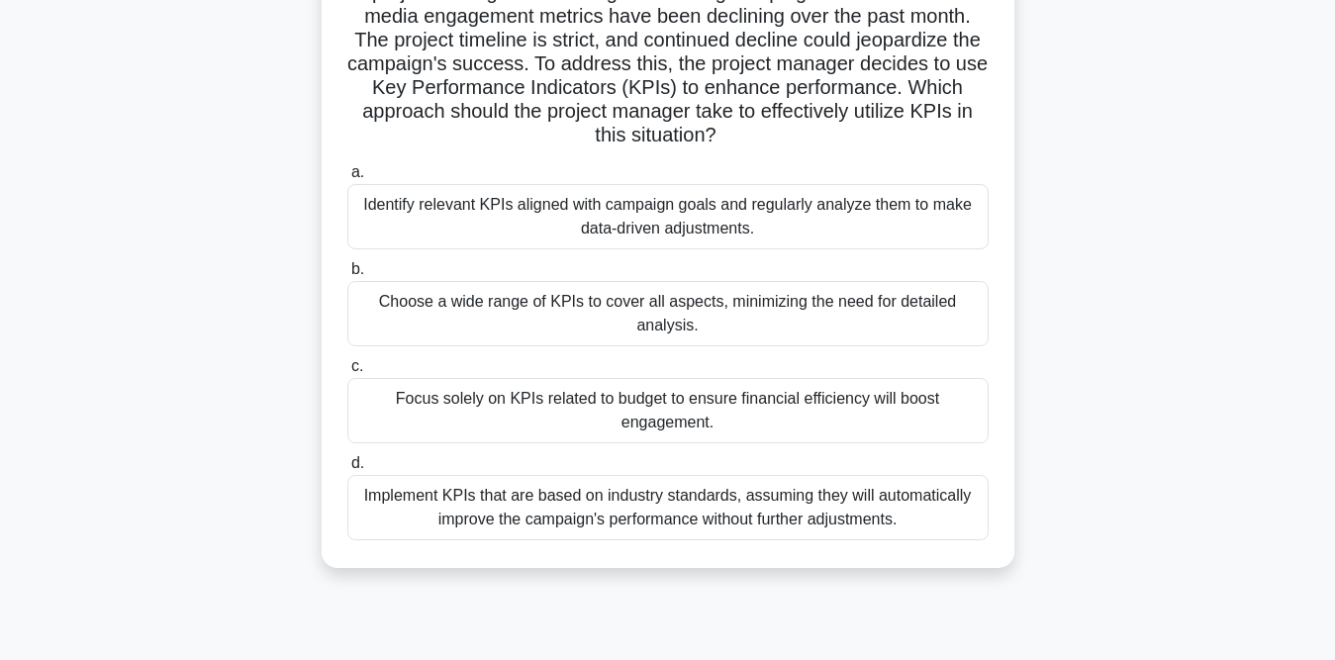
scroll to position [198, 0]
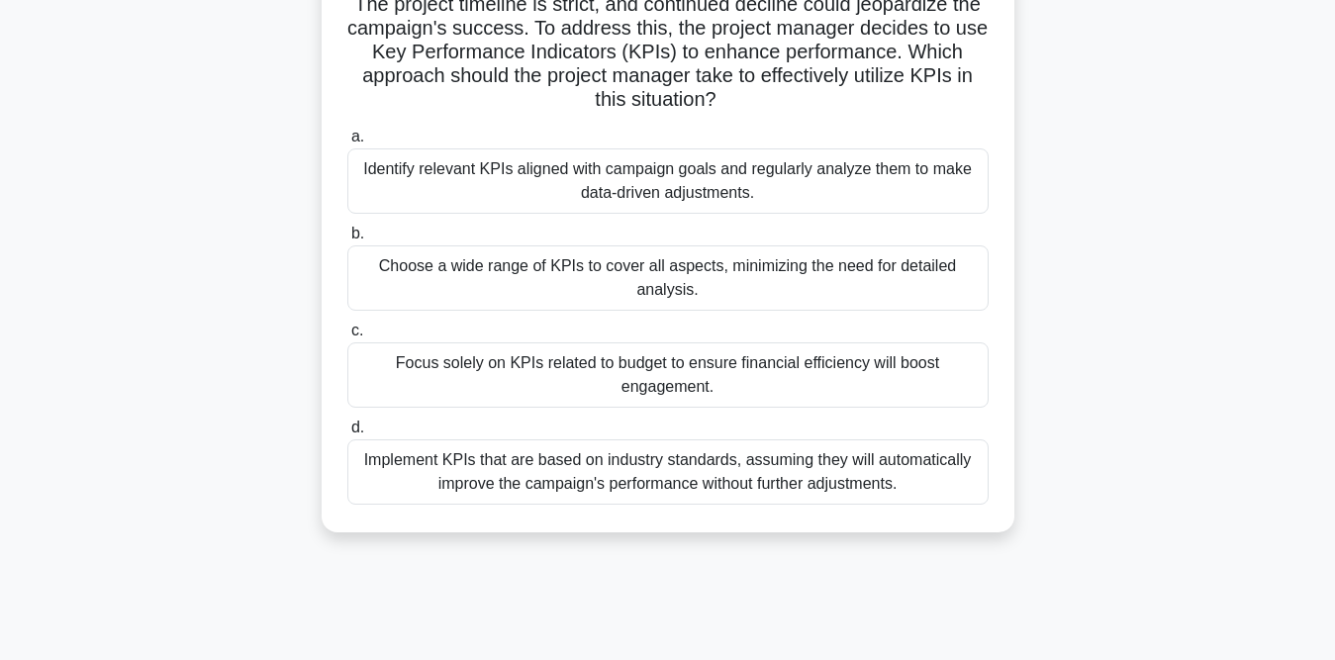
click at [667, 484] on div "Implement KPIs that are based on industry standards, assuming they will automat…" at bounding box center [667, 471] width 641 height 65
click at [347, 435] on input "d. Implement KPIs that are based on industry standards, assuming they will auto…" at bounding box center [347, 428] width 0 height 13
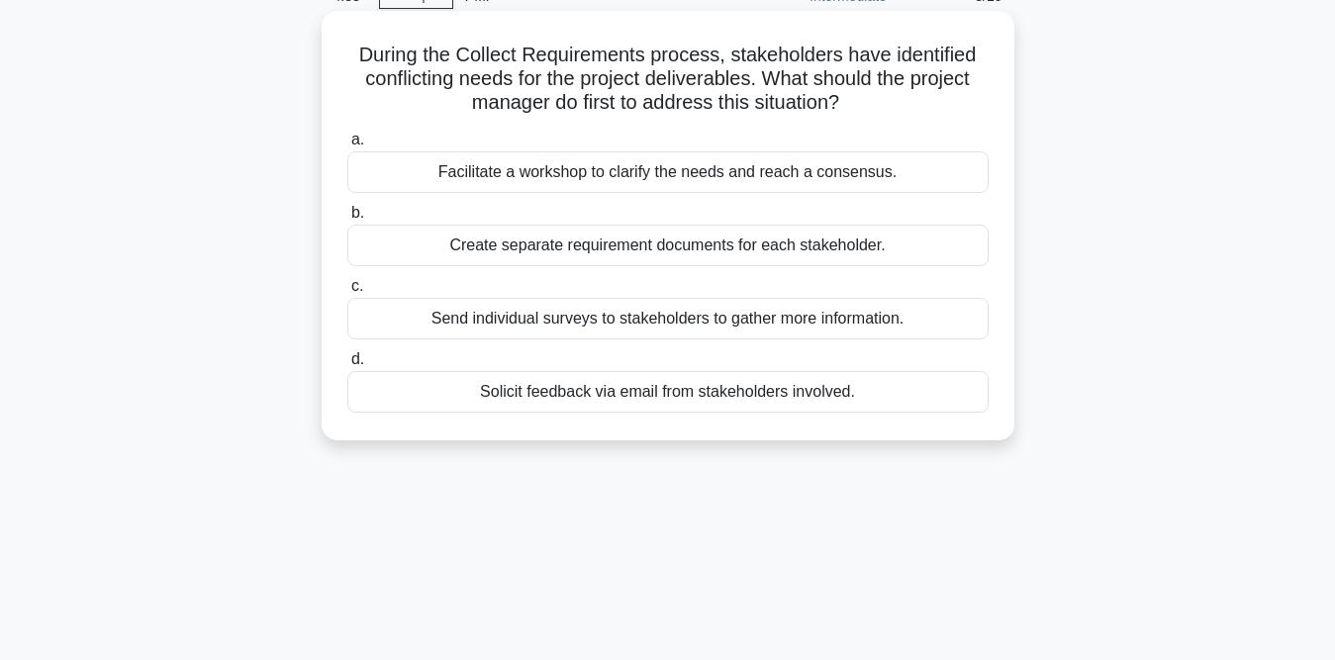
scroll to position [0, 0]
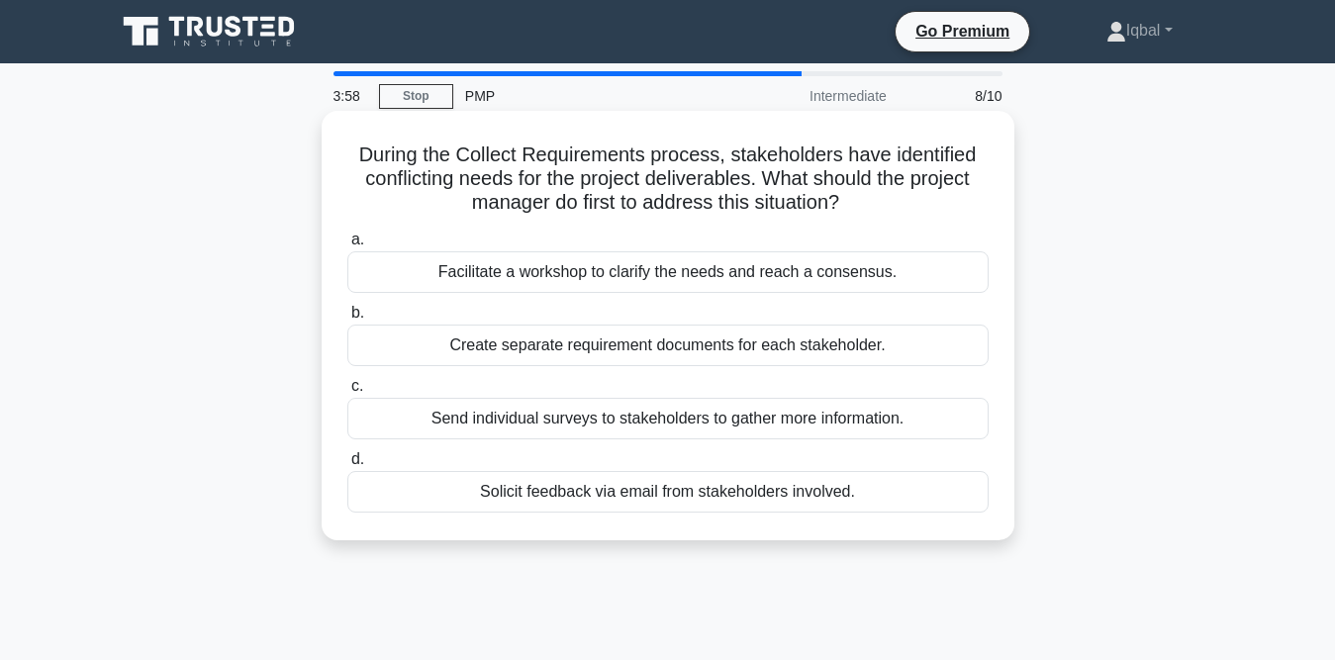
click at [678, 494] on div "Solicit feedback via email from stakeholders involved." at bounding box center [667, 492] width 641 height 42
click at [347, 466] on input "d. Solicit feedback via email from stakeholders involved." at bounding box center [347, 459] width 0 height 13
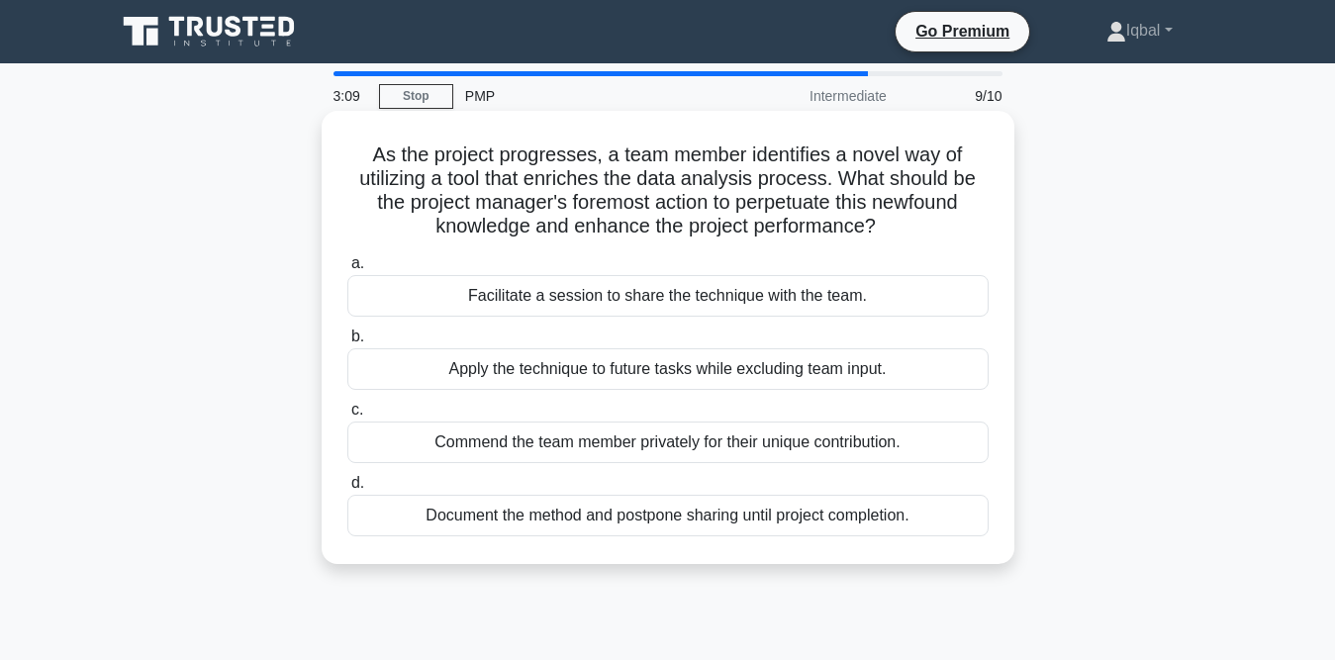
click at [569, 302] on div "Facilitate a session to share the technique with the team." at bounding box center [667, 296] width 641 height 42
click at [347, 270] on input "a. Facilitate a session to share the technique with the team." at bounding box center [347, 263] width 0 height 13
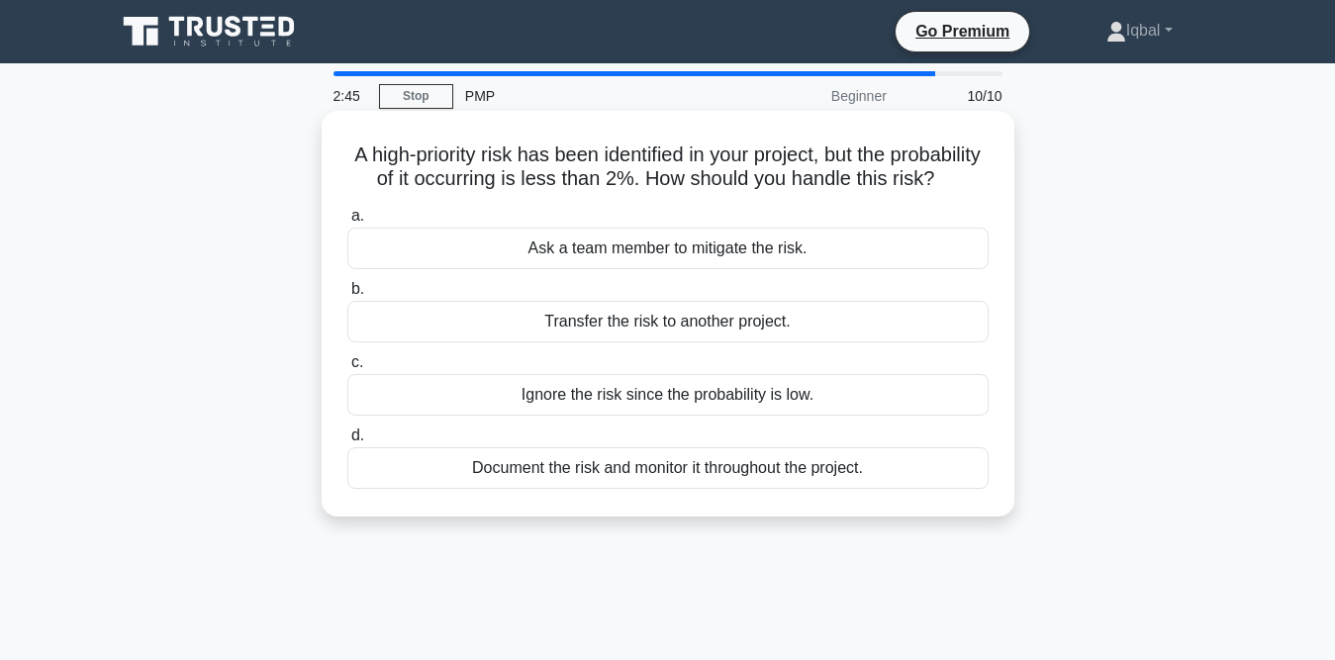
click at [634, 489] on div "Document the risk and monitor it throughout the project." at bounding box center [667, 468] width 641 height 42
click at [347, 442] on input "d. Document the risk and monitor it throughout the project." at bounding box center [347, 436] width 0 height 13
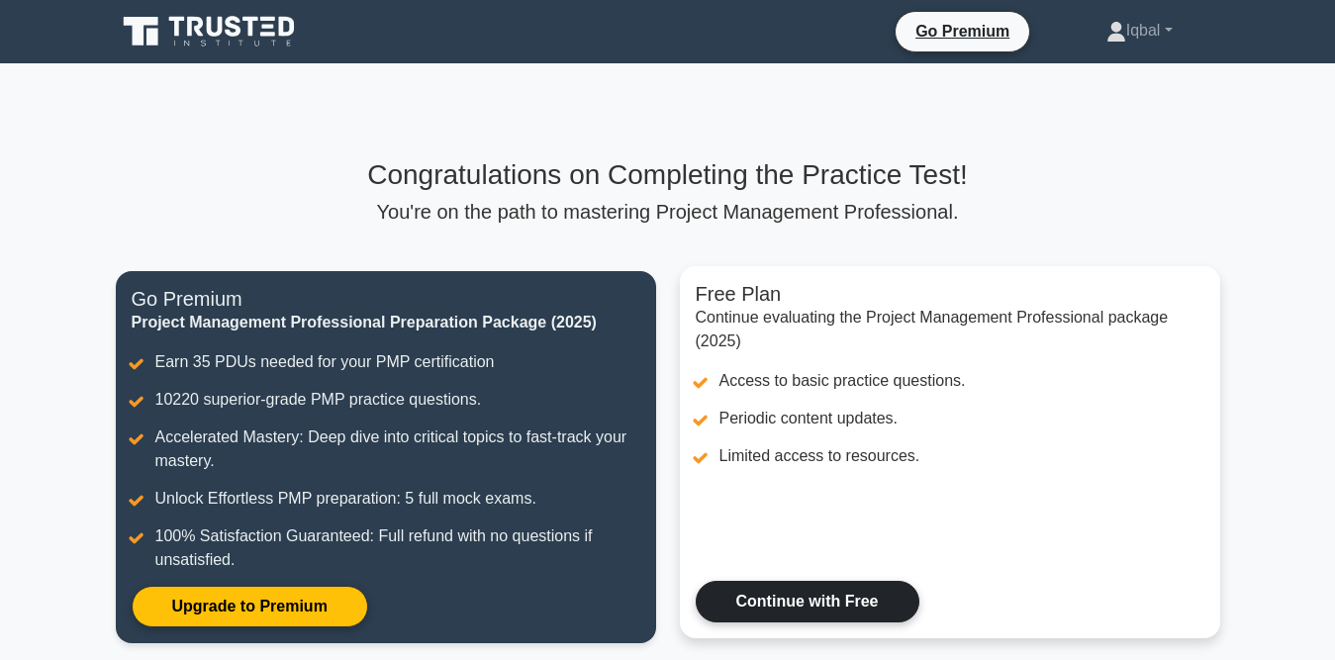
scroll to position [99, 0]
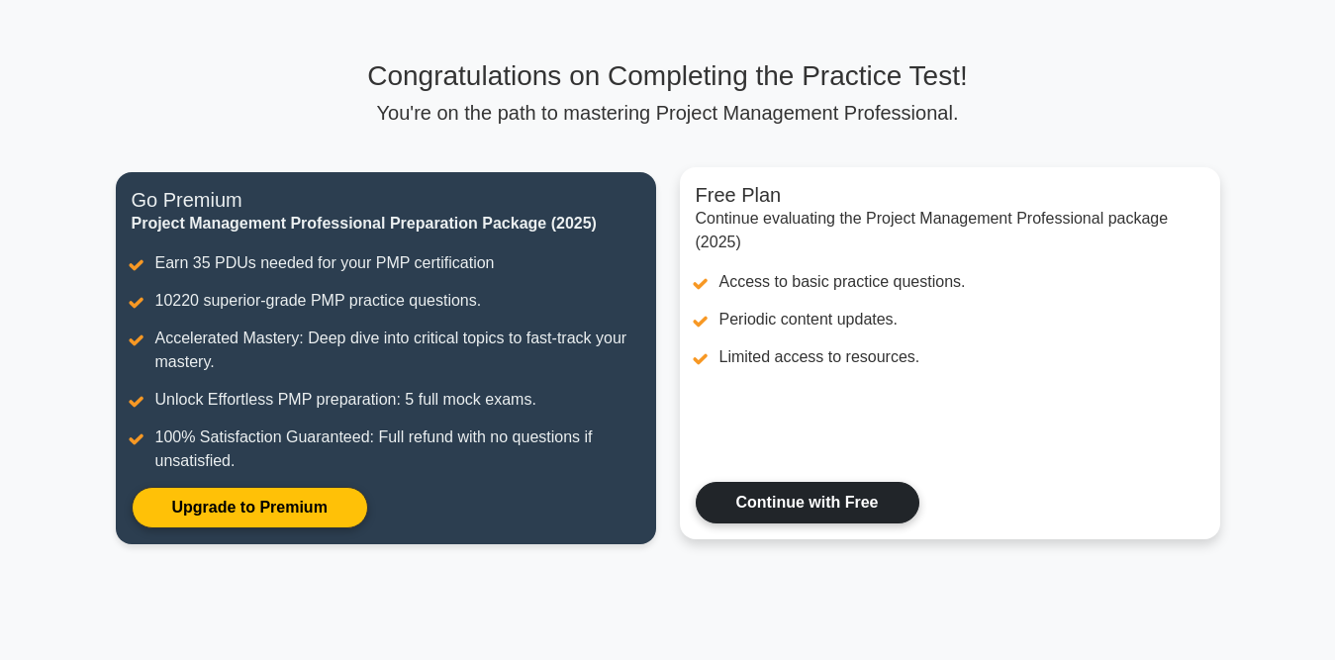
click at [772, 489] on link "Continue with Free" at bounding box center [808, 503] width 224 height 42
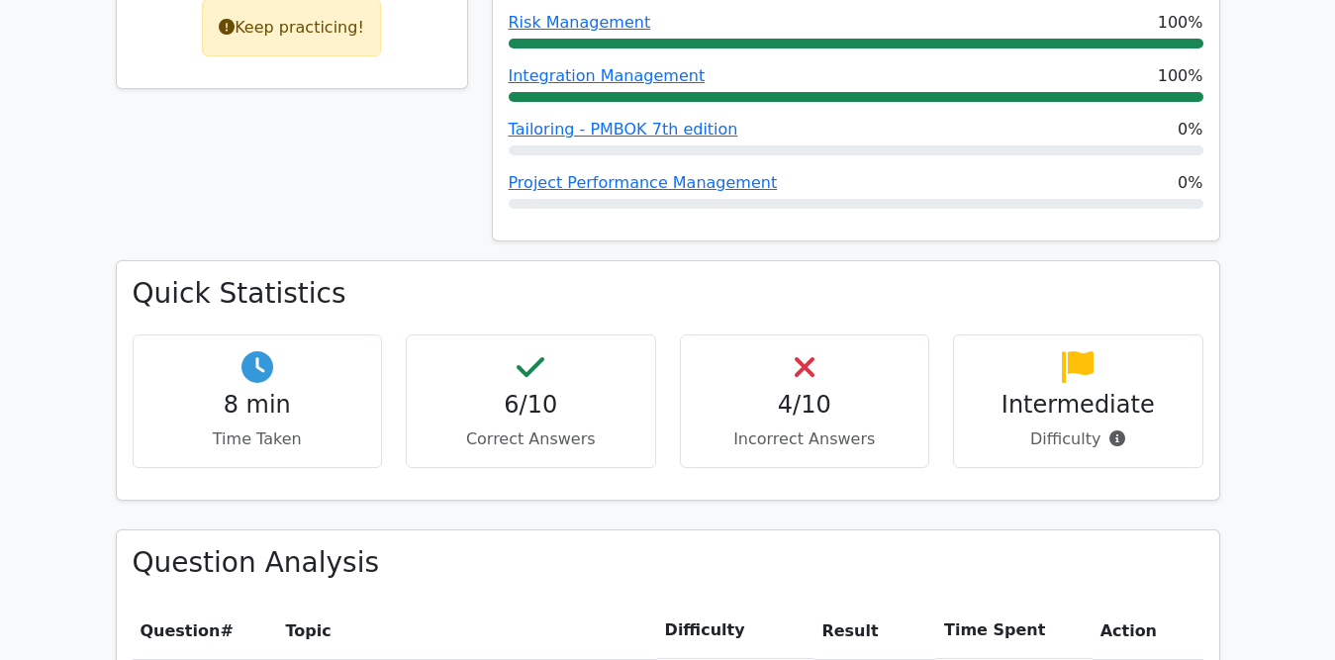
scroll to position [1089, 0]
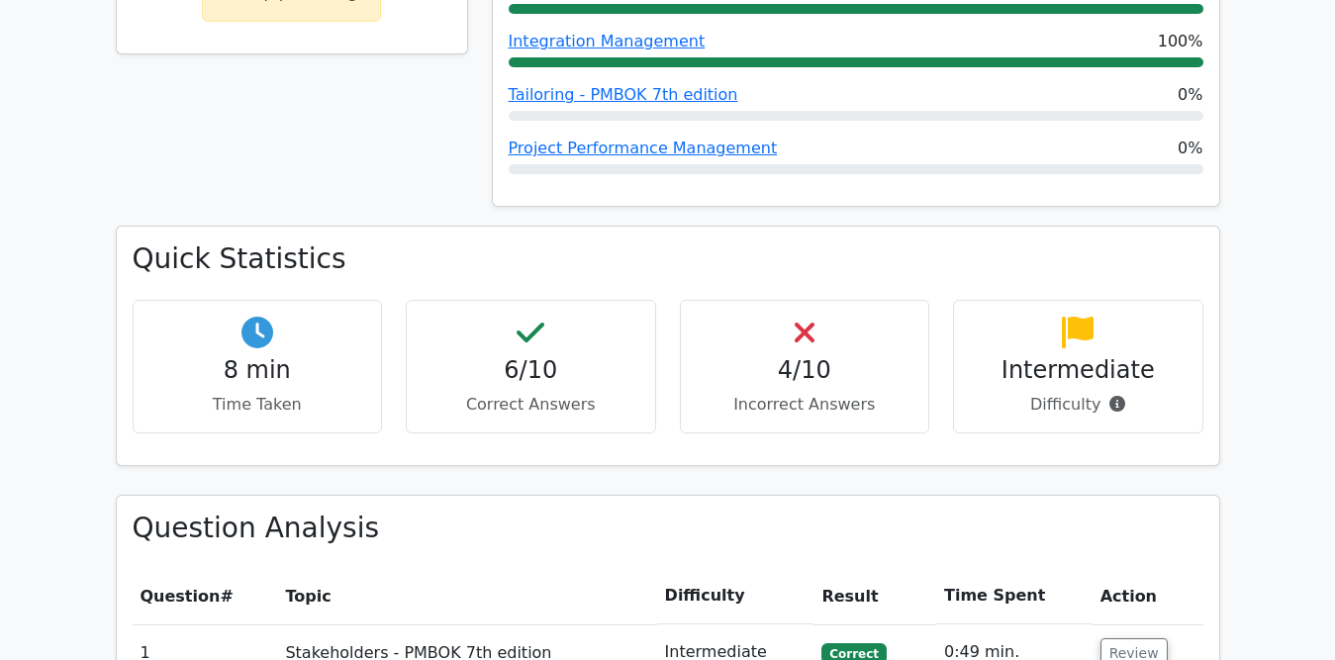
click at [752, 356] on h4 "4/10" at bounding box center [805, 370] width 217 height 29
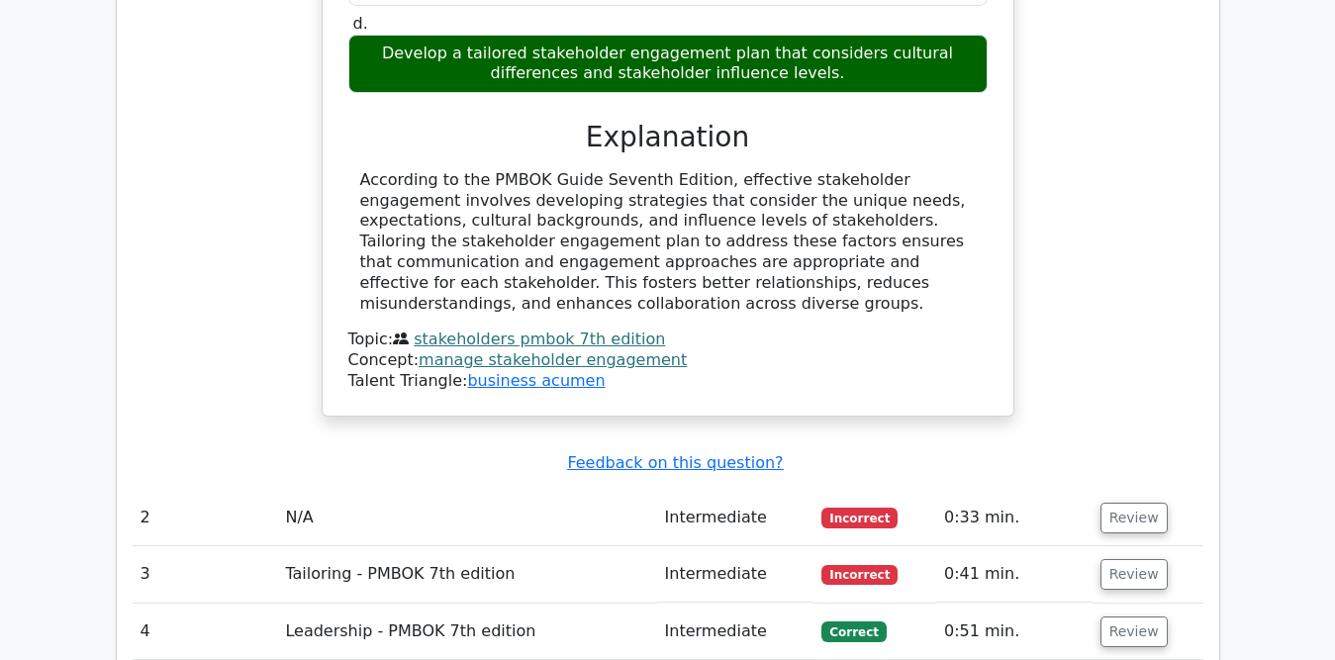
scroll to position [2177, 0]
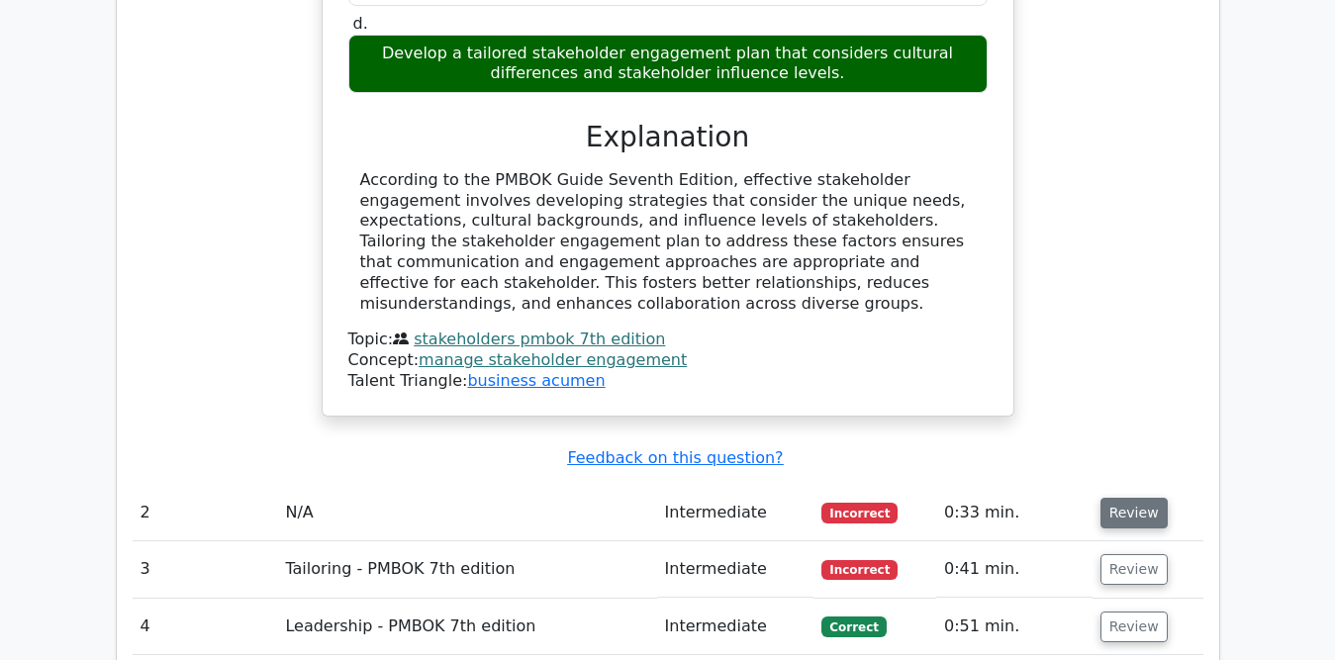
click at [1125, 498] on button "Review" at bounding box center [1134, 513] width 67 height 31
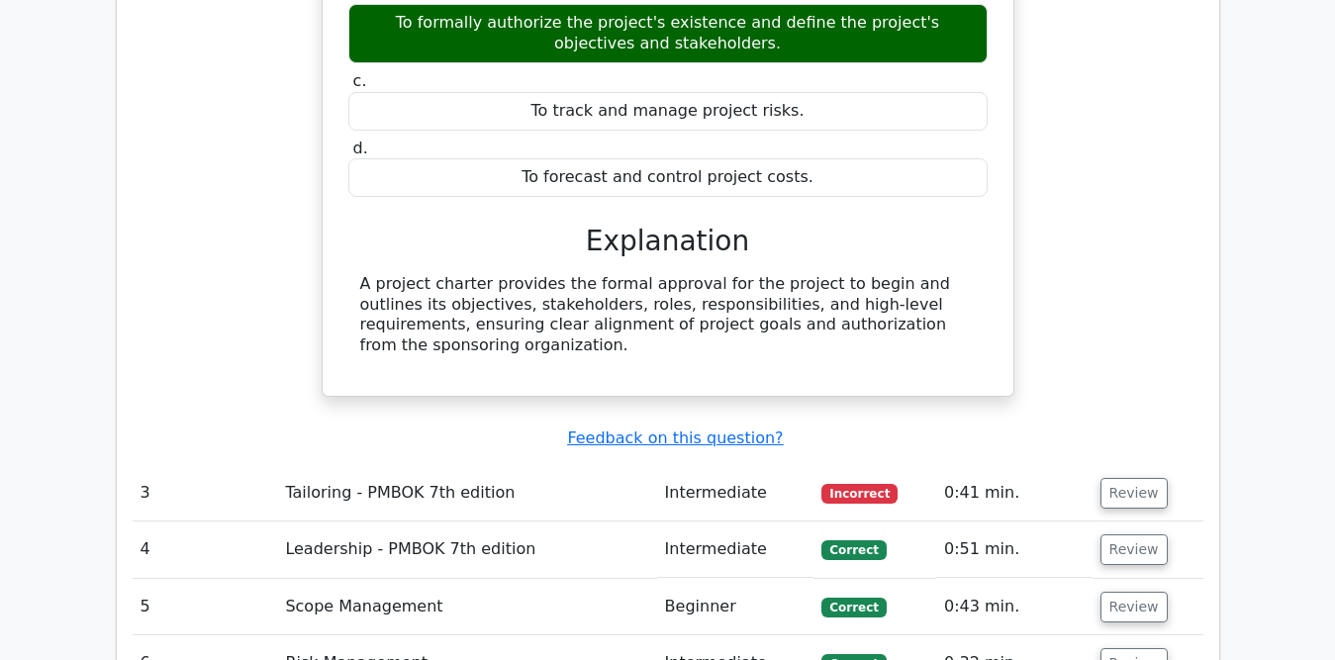
scroll to position [2969, 0]
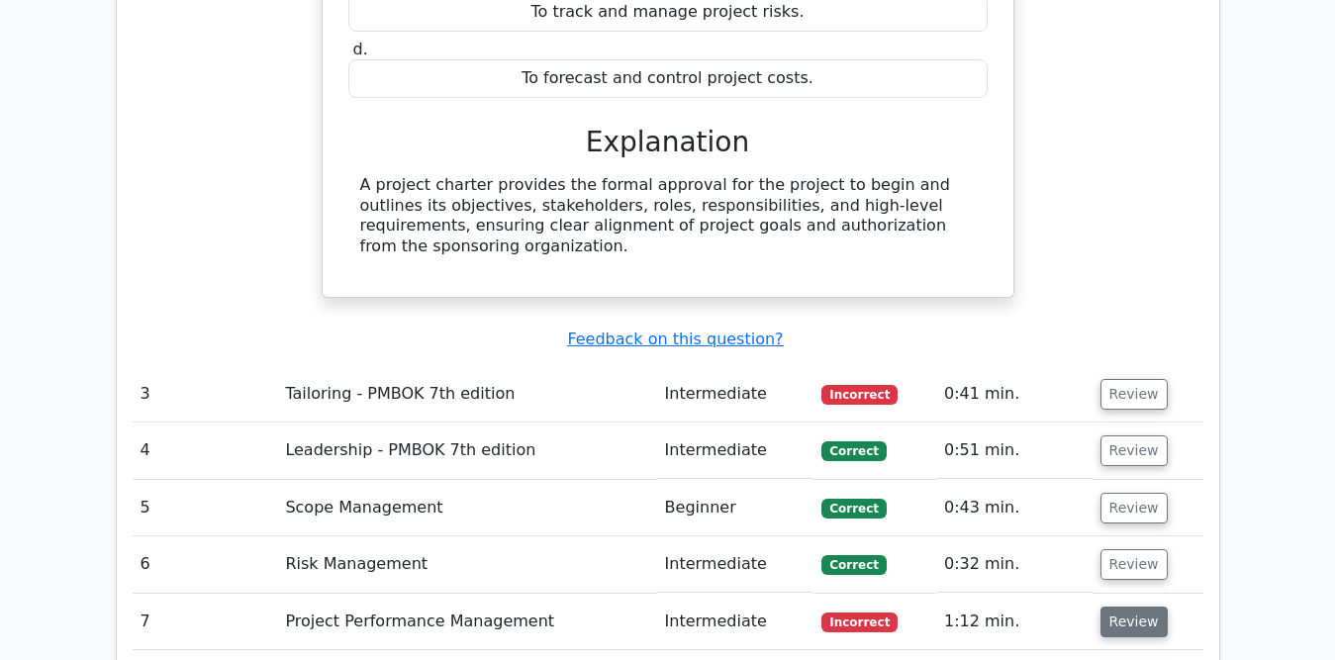
click at [1119, 607] on button "Review" at bounding box center [1134, 622] width 67 height 31
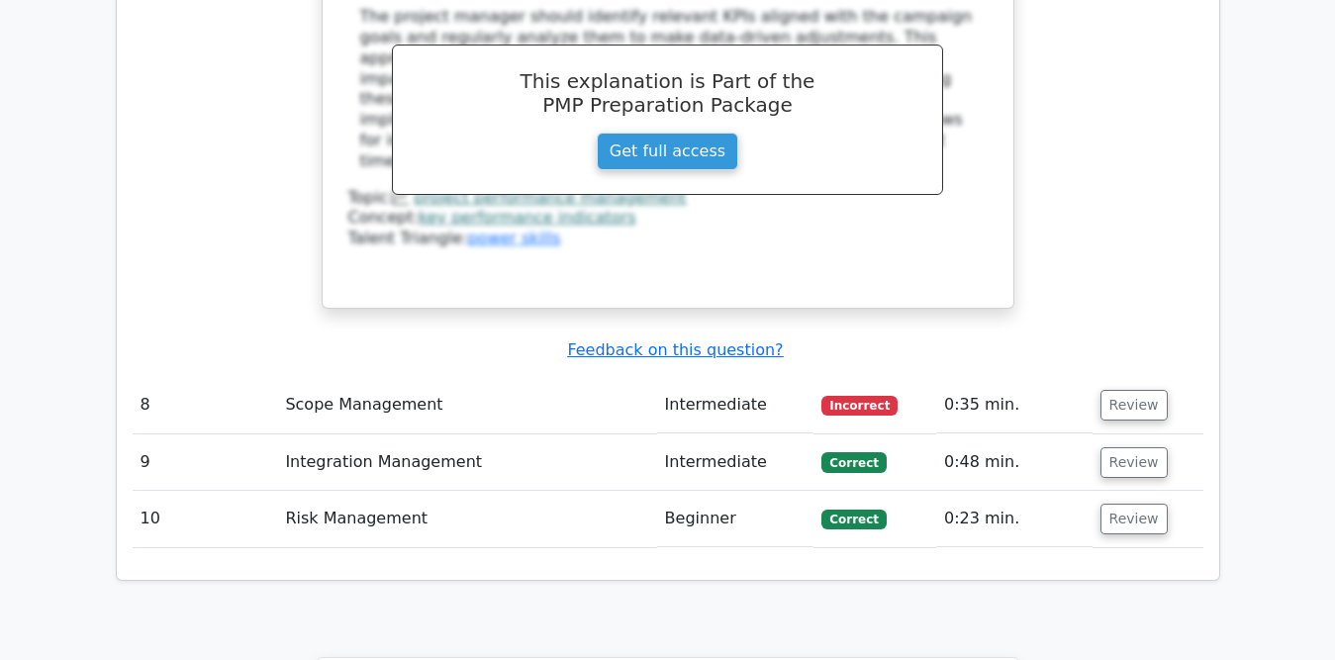
scroll to position [4256, 0]
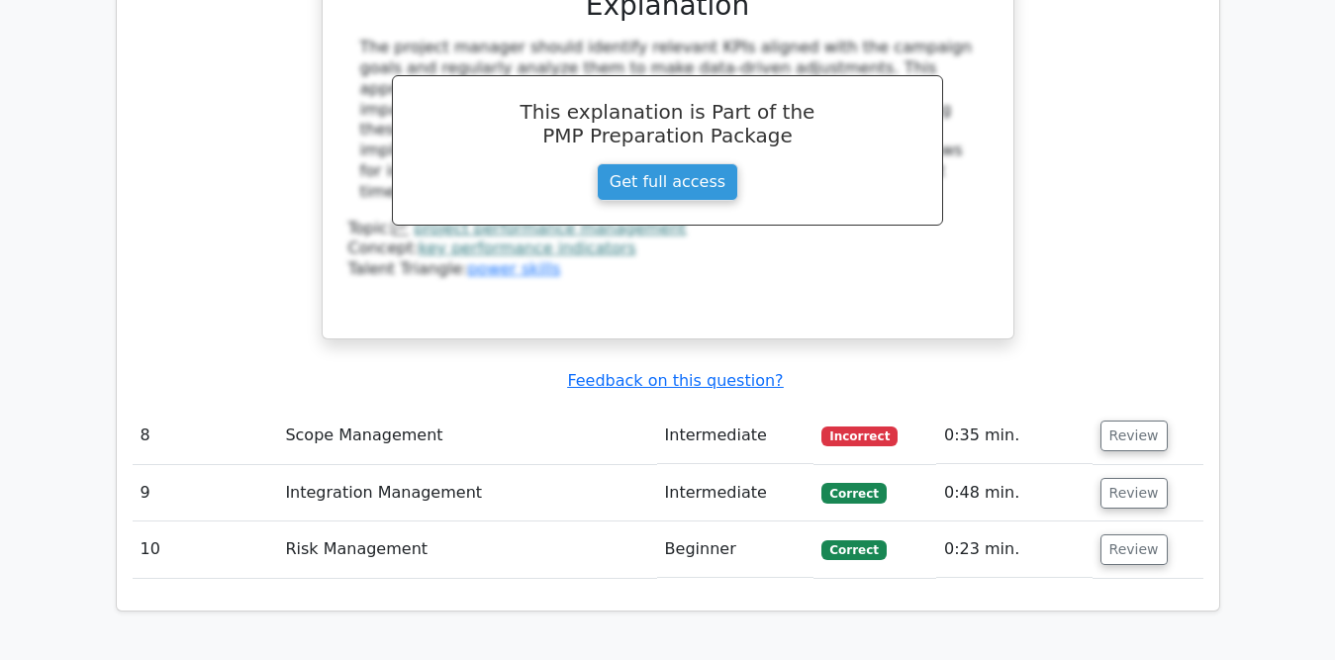
click at [850, 427] on span "Incorrect" at bounding box center [860, 437] width 76 height 20
click at [1116, 421] on button "Review" at bounding box center [1134, 436] width 67 height 31
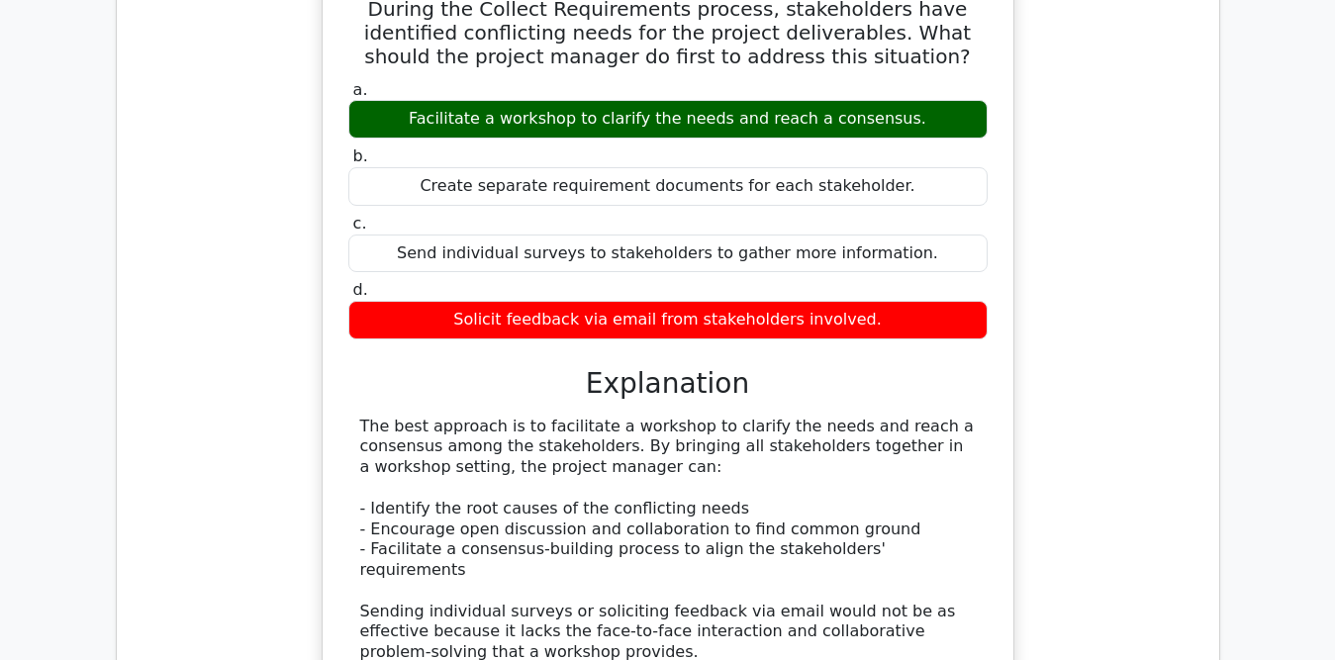
scroll to position [4751, 0]
